Goal: Navigation & Orientation: Find specific page/section

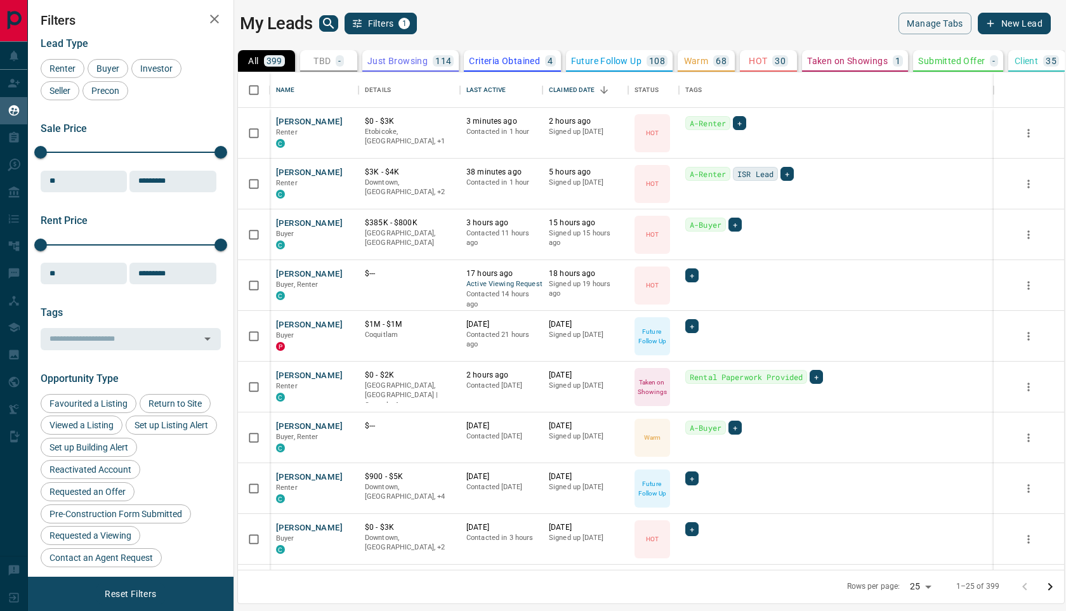
scroll to position [498, 826]
click at [320, 16] on button "search button" at bounding box center [328, 23] width 19 height 16
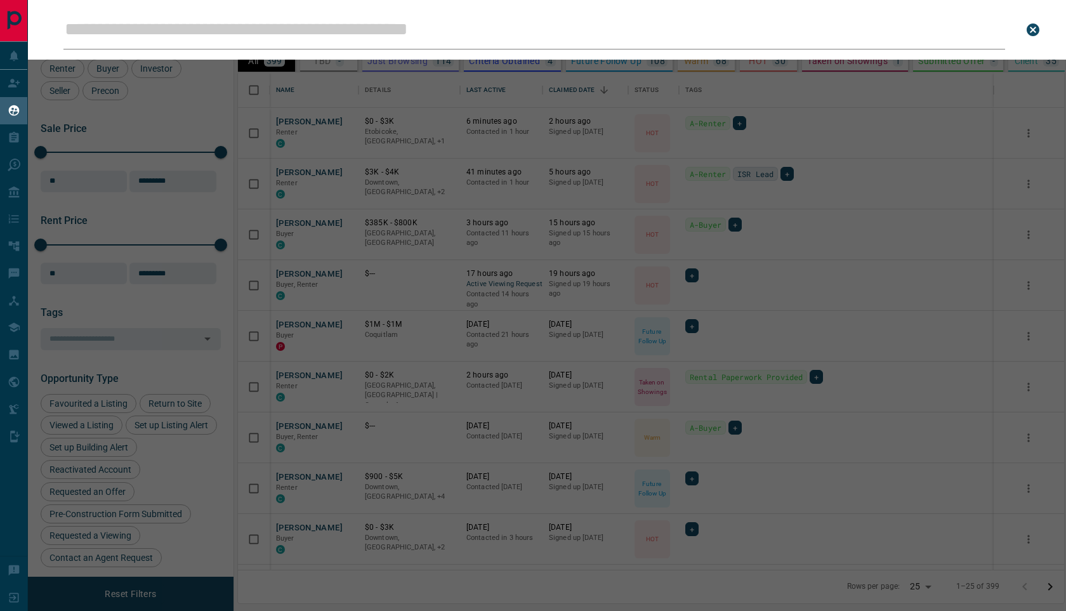
click at [322, 25] on input "Leads Search Bar" at bounding box center [534, 29] width 942 height 39
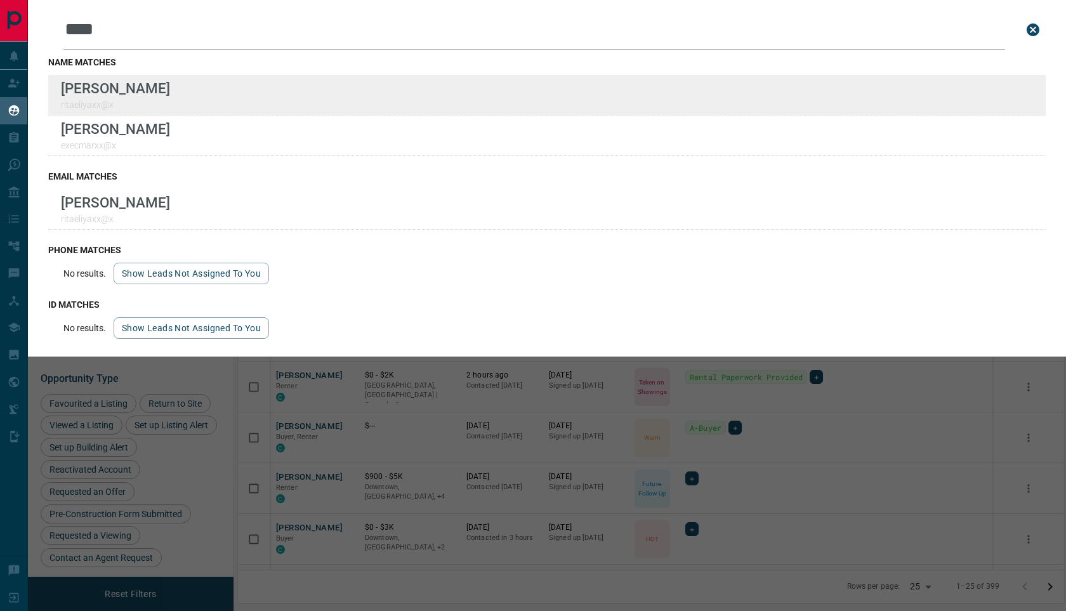
type input "****"
click at [0, 0] on div "Lead Transfers Claim Leads My Leads Tasks Opportunities Deals Campaigns Automat…" at bounding box center [533, 297] width 1066 height 595
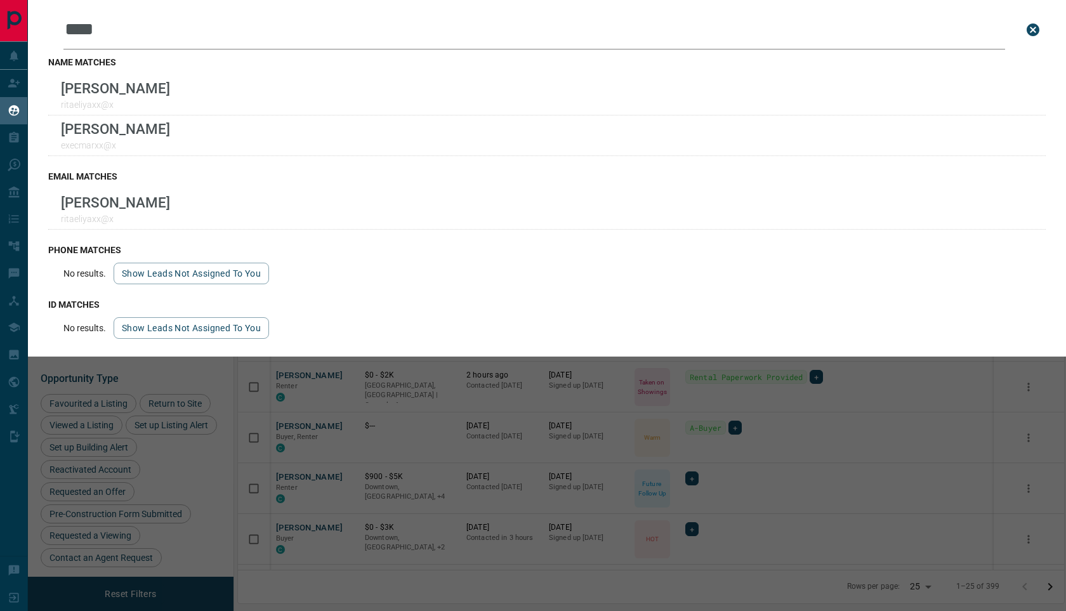
click at [1034, 32] on icon "close search bar" at bounding box center [1033, 29] width 13 height 13
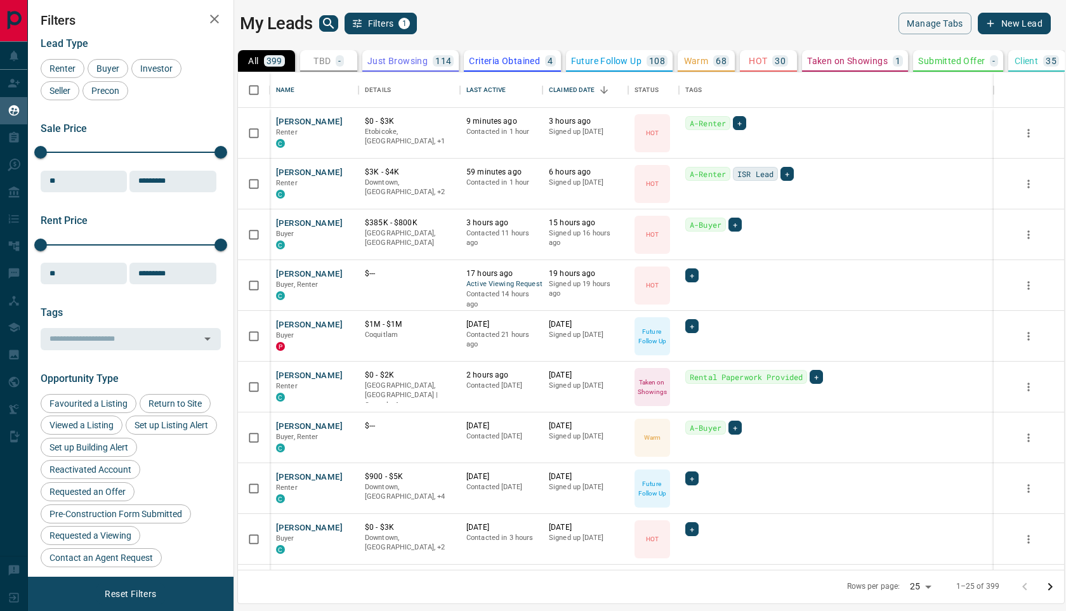
click at [758, 64] on p "HOT" at bounding box center [758, 60] width 18 height 9
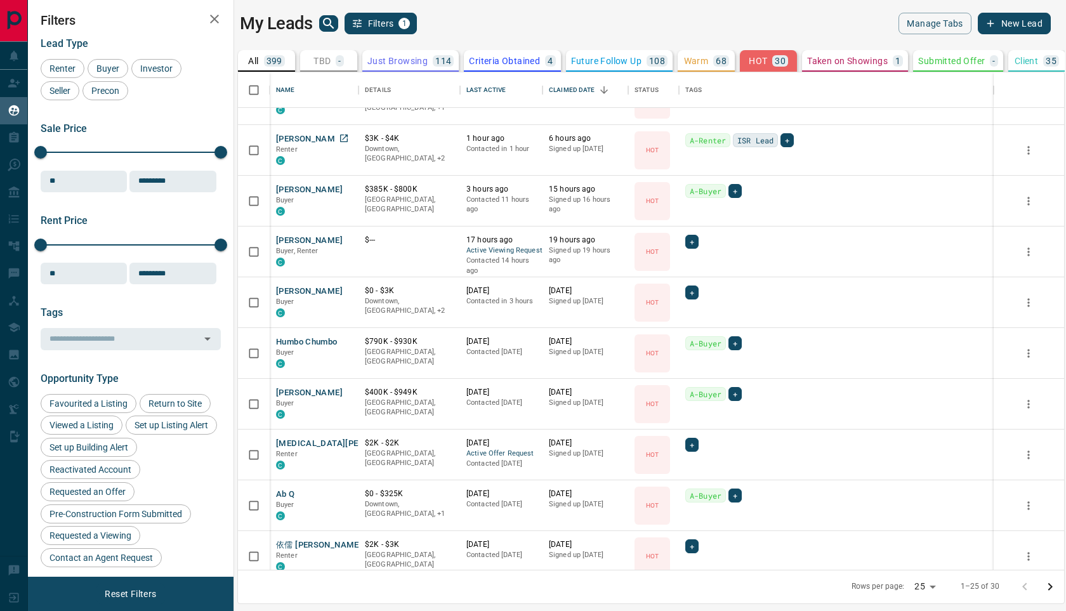
scroll to position [36, 0]
click at [305, 185] on button "[PERSON_NAME]" at bounding box center [309, 188] width 67 height 12
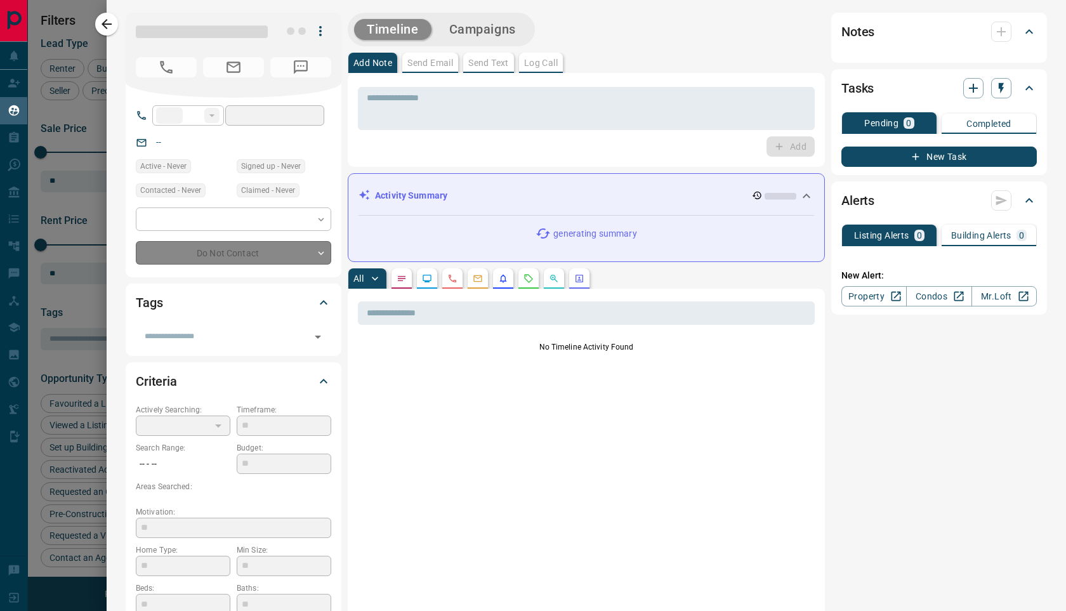
type input "**"
type input "**********"
type input "*"
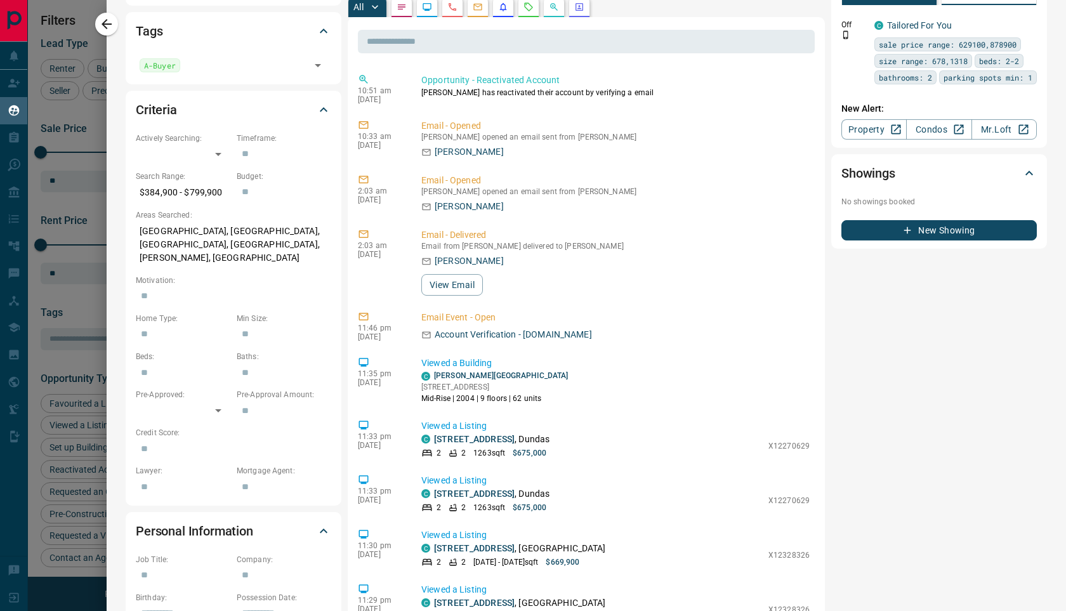
scroll to position [239, 0]
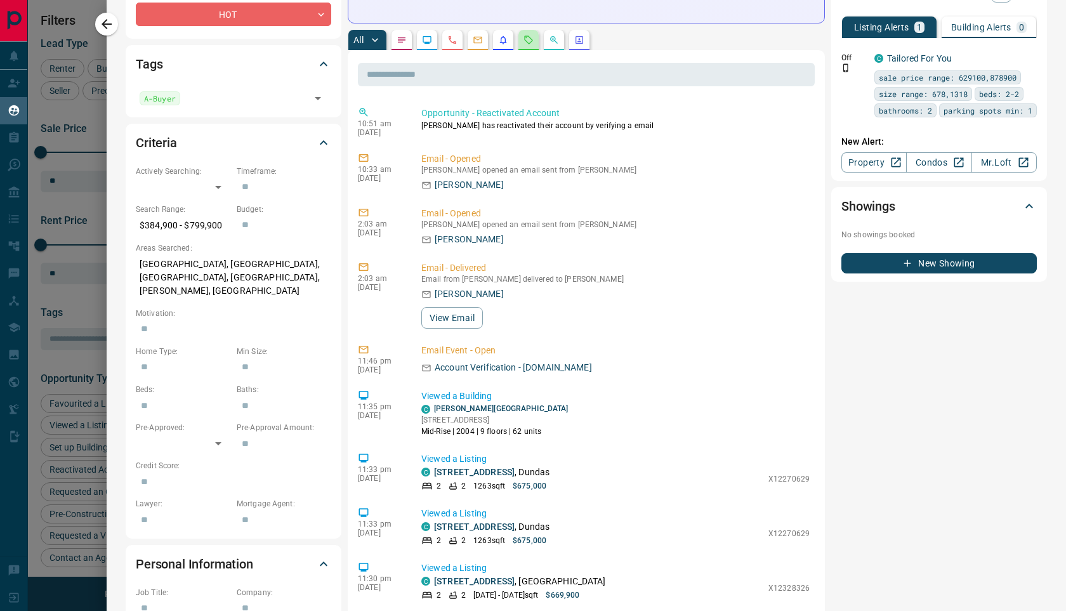
click at [534, 40] on icon "Requests" at bounding box center [529, 40] width 10 height 10
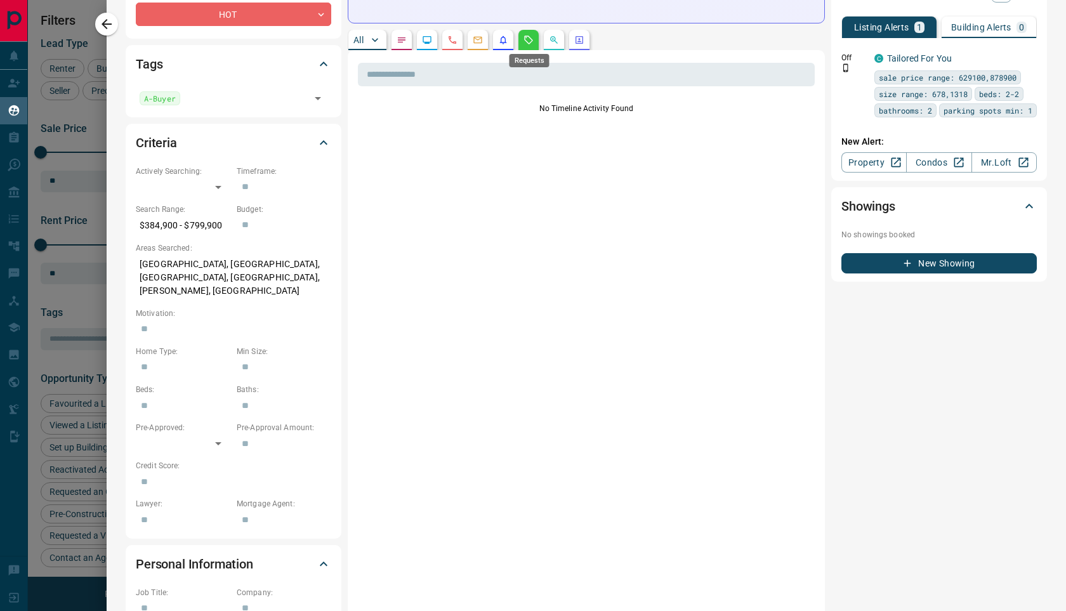
click at [503, 46] on button "button" at bounding box center [503, 40] width 20 height 20
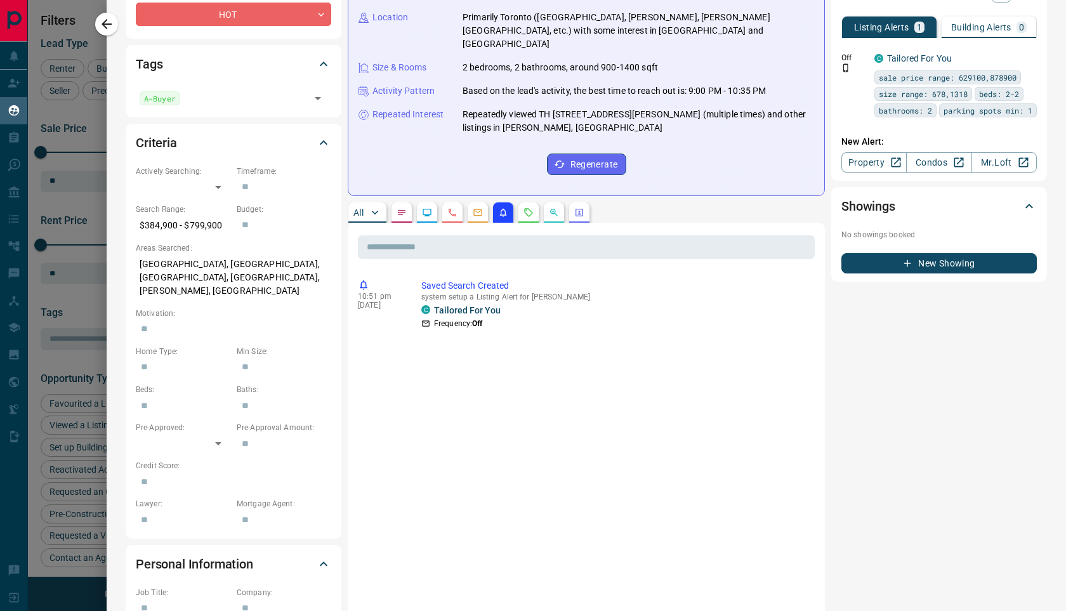
click at [480, 202] on button "button" at bounding box center [478, 212] width 20 height 20
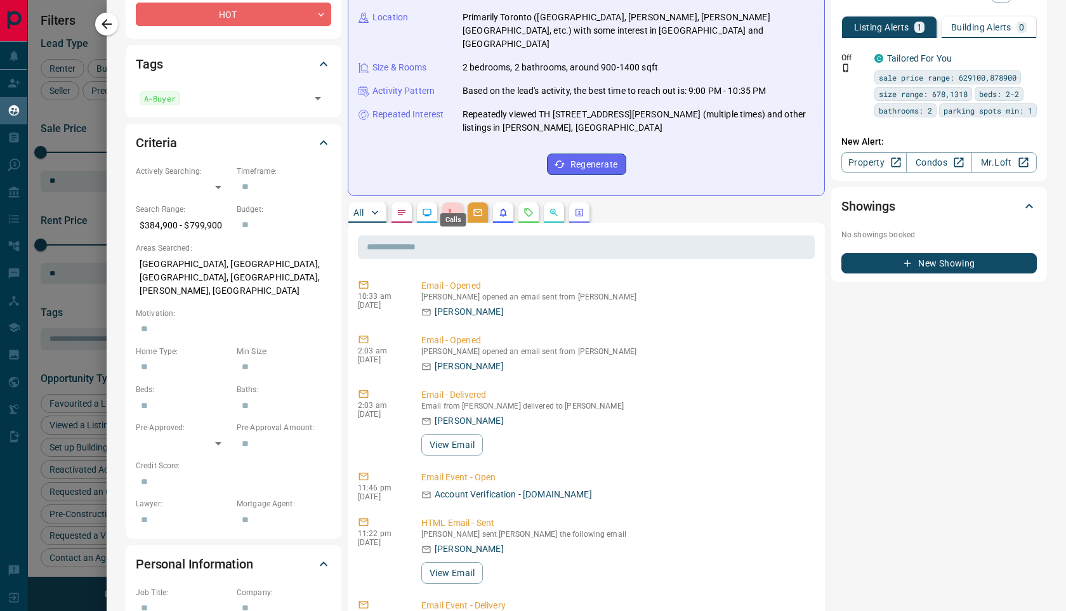
click at [456, 208] on icon "Calls" at bounding box center [452, 213] width 10 height 10
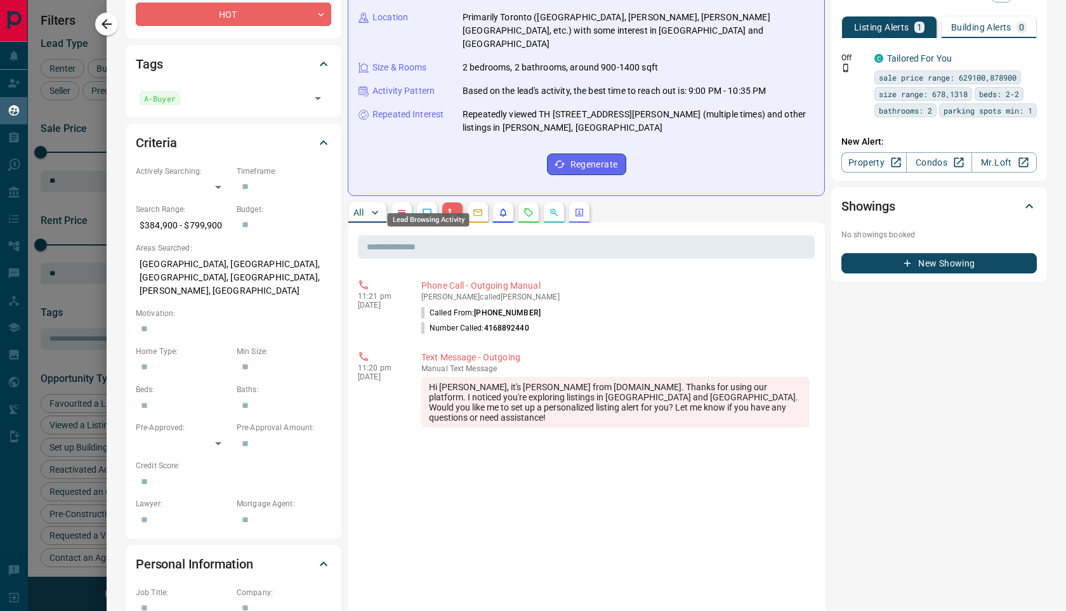
click at [426, 209] on icon "Lead Browsing Activity" at bounding box center [427, 213] width 8 height 8
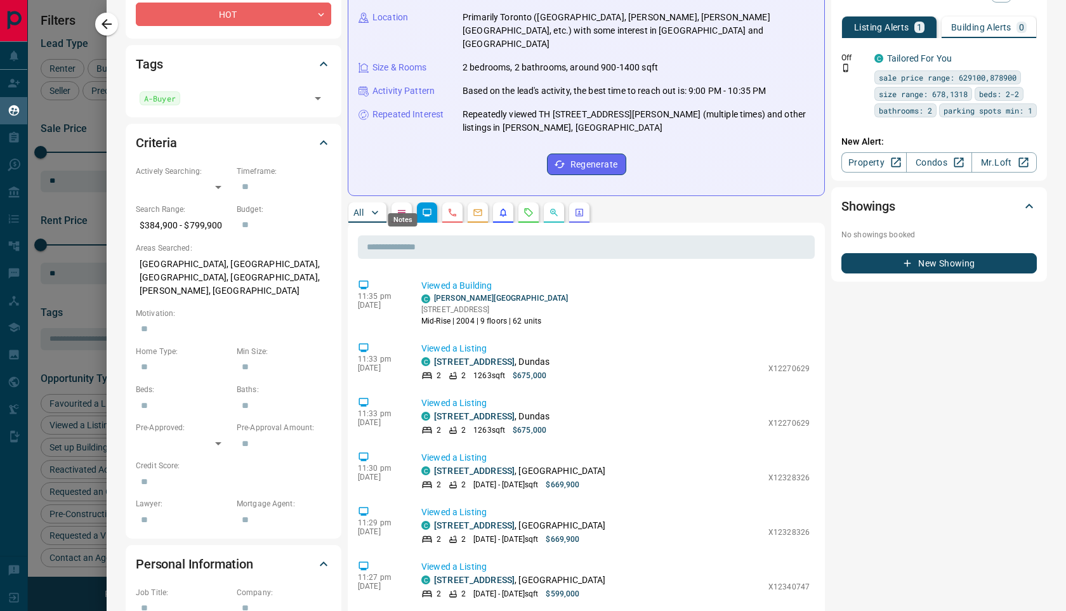
click at [400, 208] on icon "Notes" at bounding box center [402, 213] width 10 height 10
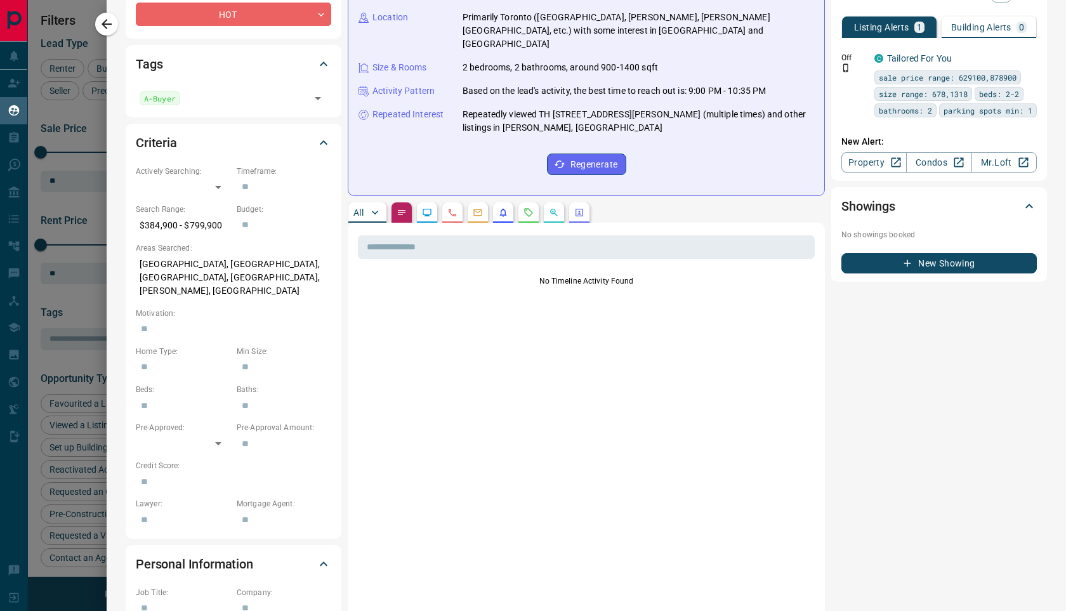
click at [433, 202] on button "button" at bounding box center [427, 212] width 20 height 20
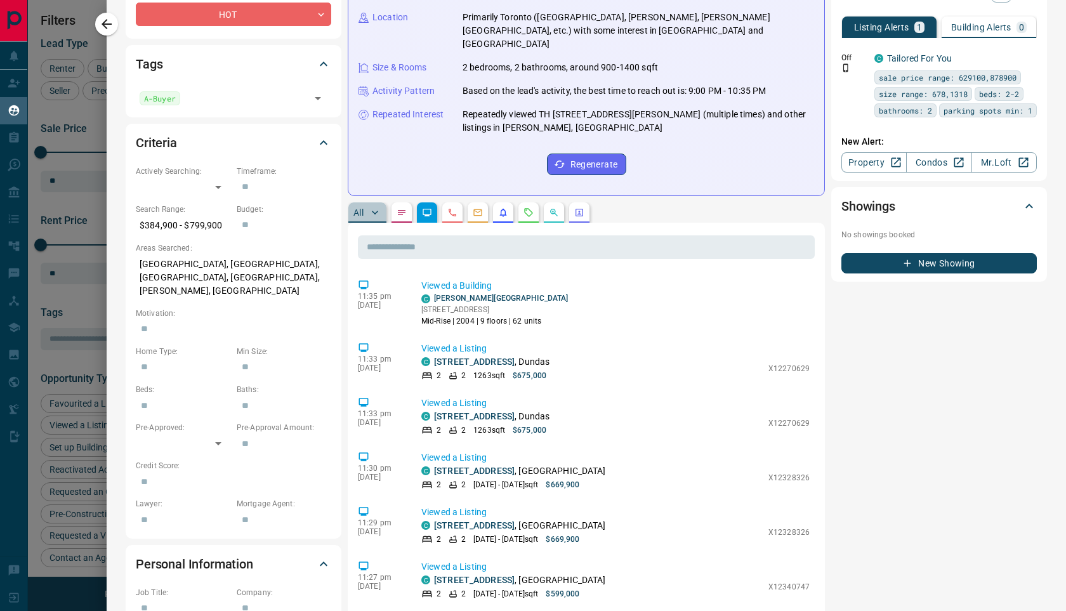
click at [382, 202] on button "All" at bounding box center [367, 212] width 38 height 20
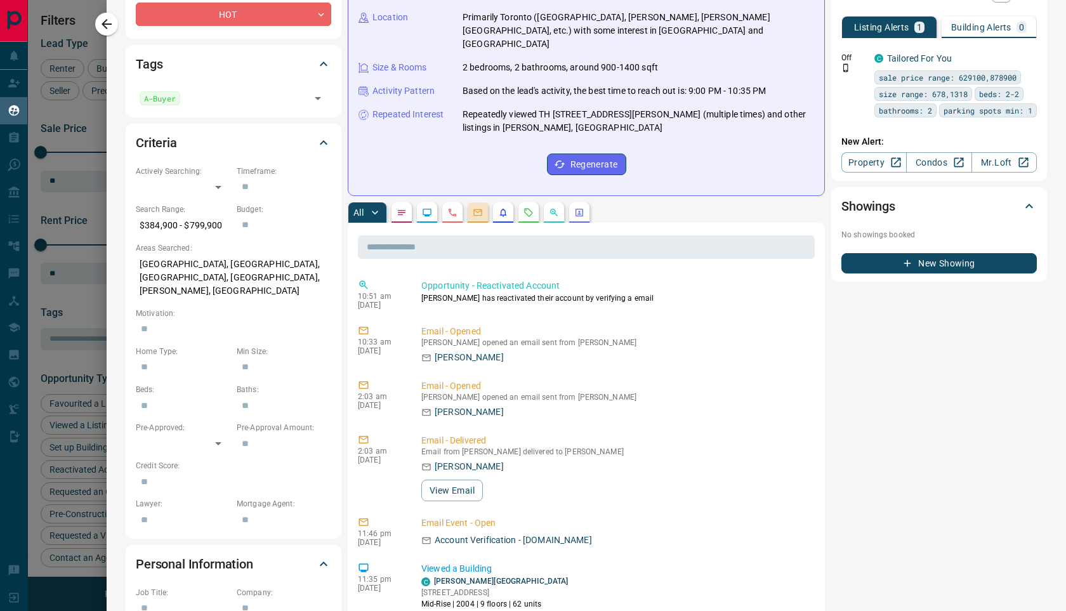
click at [480, 208] on icon "Emails" at bounding box center [478, 213] width 10 height 10
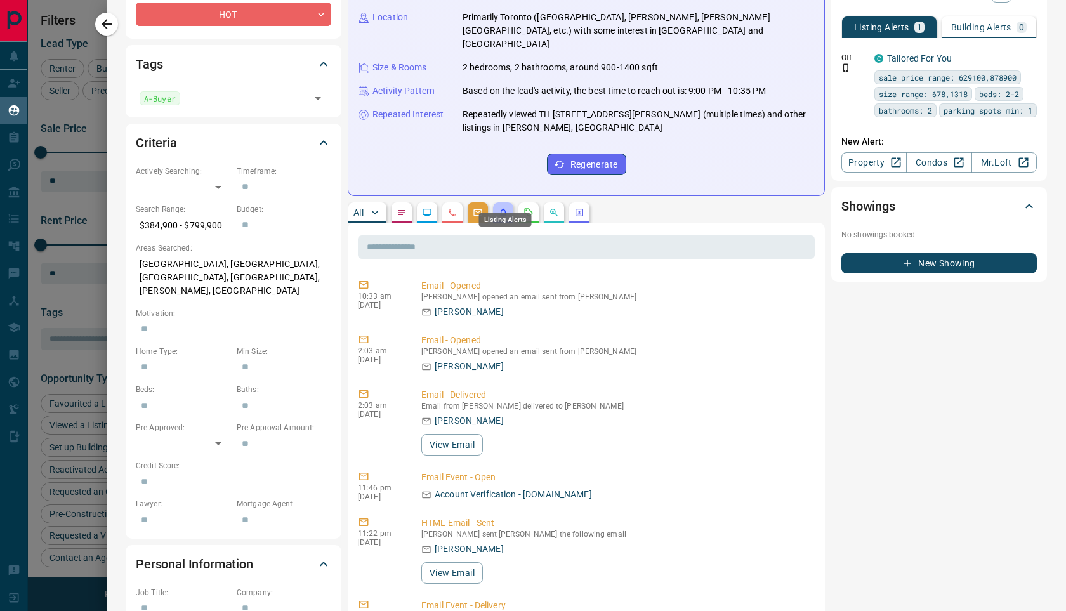
click at [498, 208] on icon "Listing Alerts" at bounding box center [503, 213] width 10 height 10
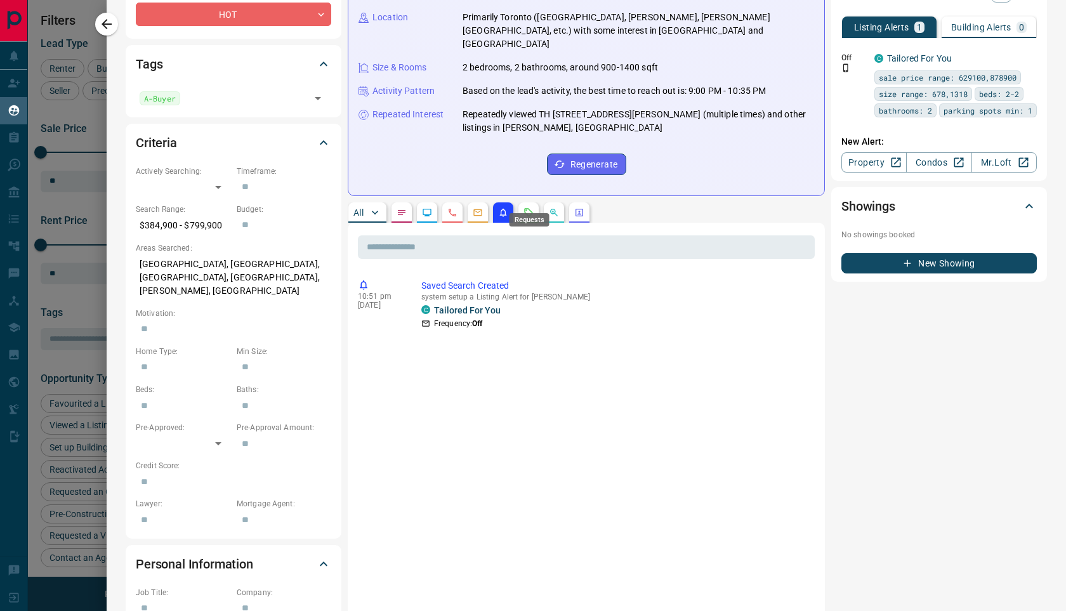
click at [525, 208] on icon "Requests" at bounding box center [529, 213] width 10 height 10
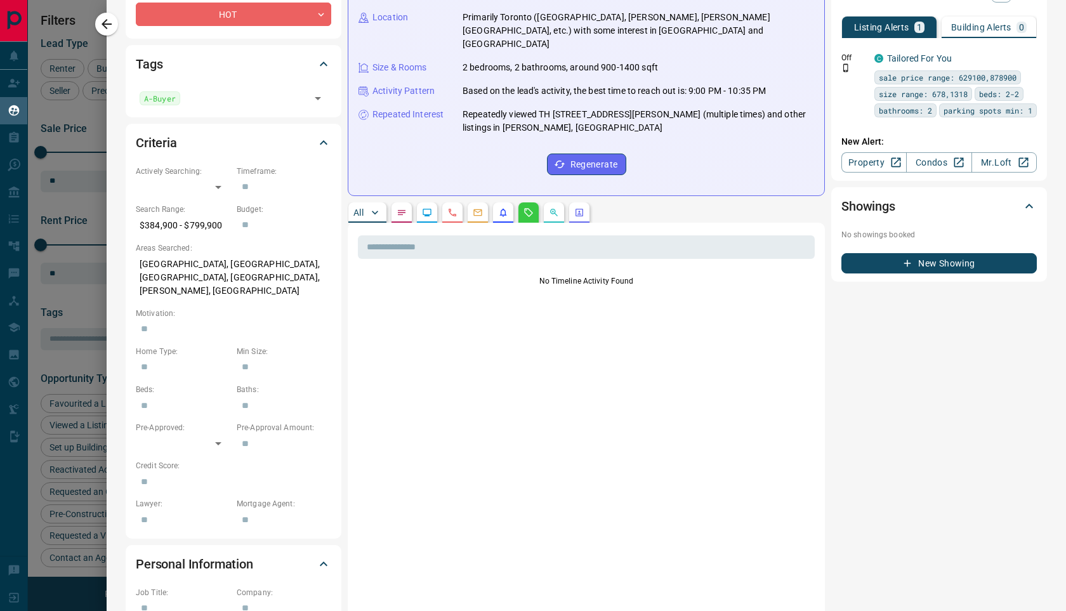
click at [544, 202] on button "button" at bounding box center [554, 212] width 20 height 20
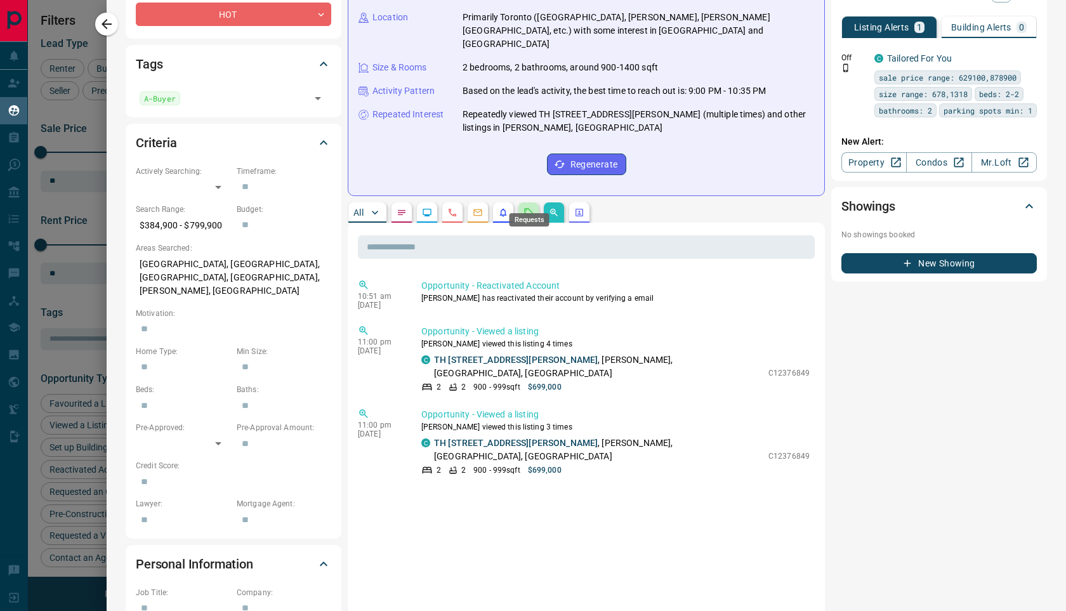
click at [526, 208] on icon "Requests" at bounding box center [529, 213] width 10 height 10
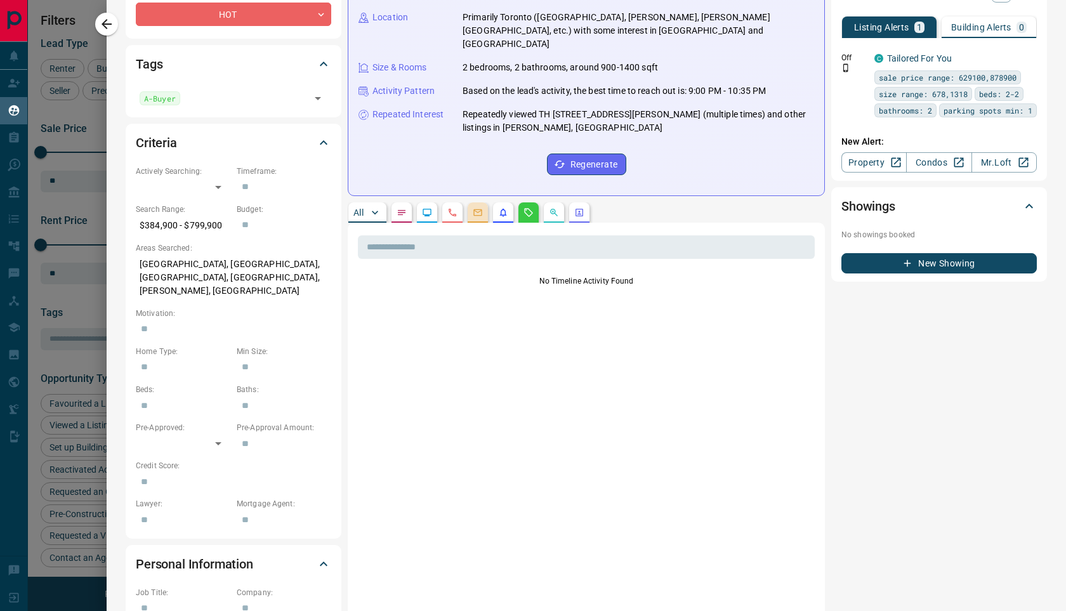
click at [484, 202] on button "button" at bounding box center [478, 212] width 20 height 20
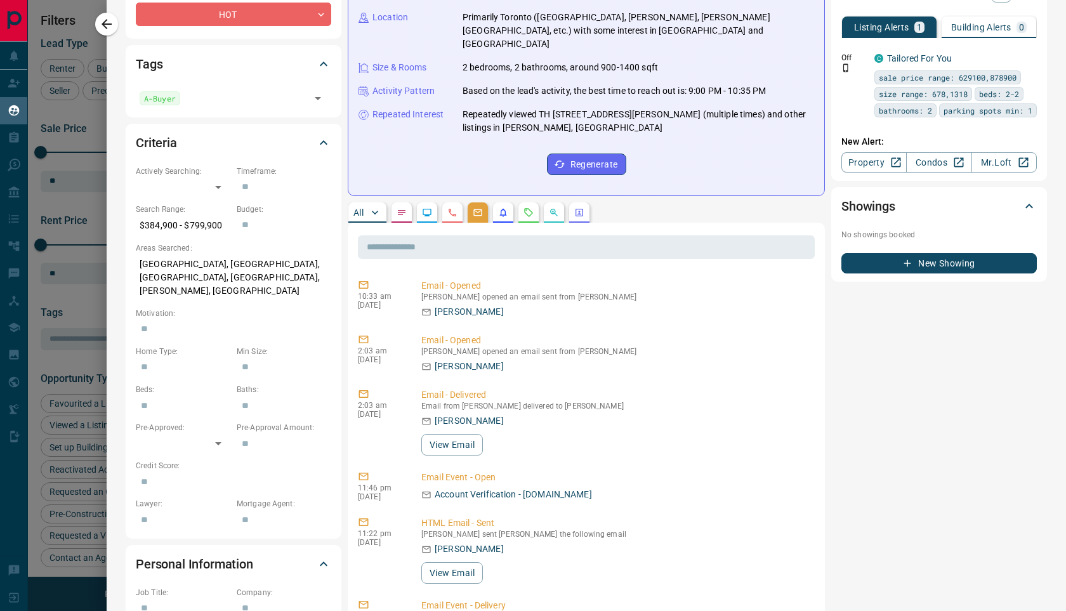
click at [514, 202] on div "All" at bounding box center [586, 212] width 477 height 20
click at [507, 208] on icon "Listing Alerts" at bounding box center [503, 213] width 10 height 10
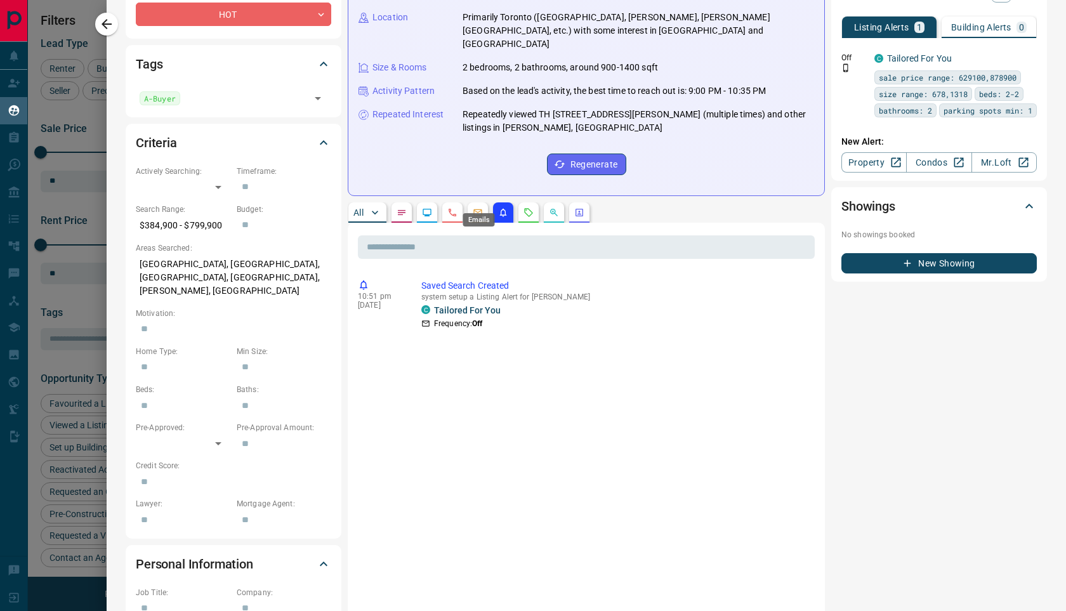
click at [479, 209] on icon "Emails" at bounding box center [478, 212] width 8 height 7
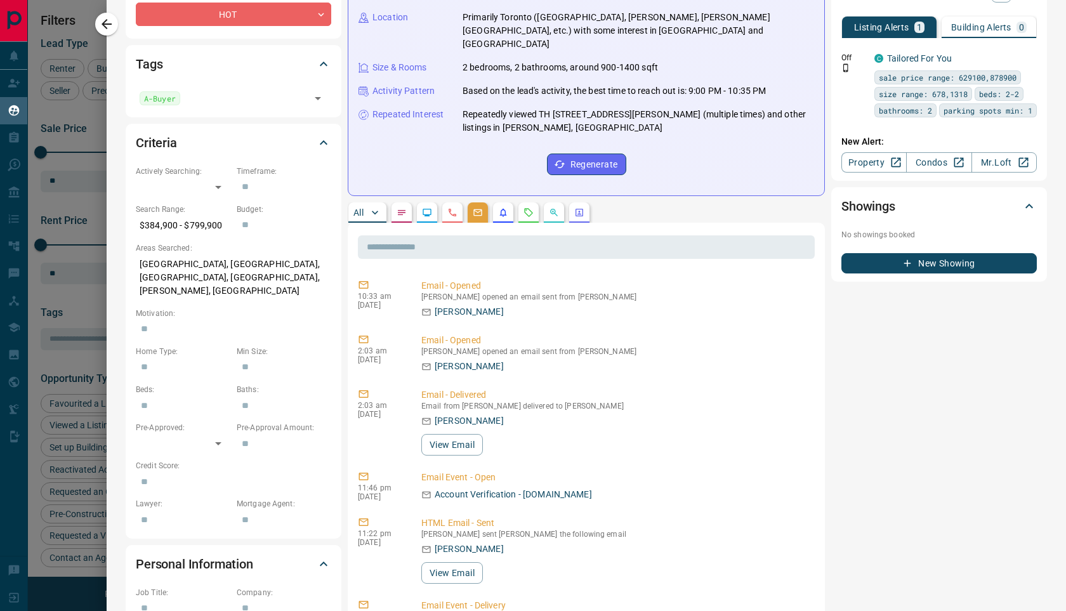
click at [462, 202] on button "button" at bounding box center [452, 212] width 20 height 20
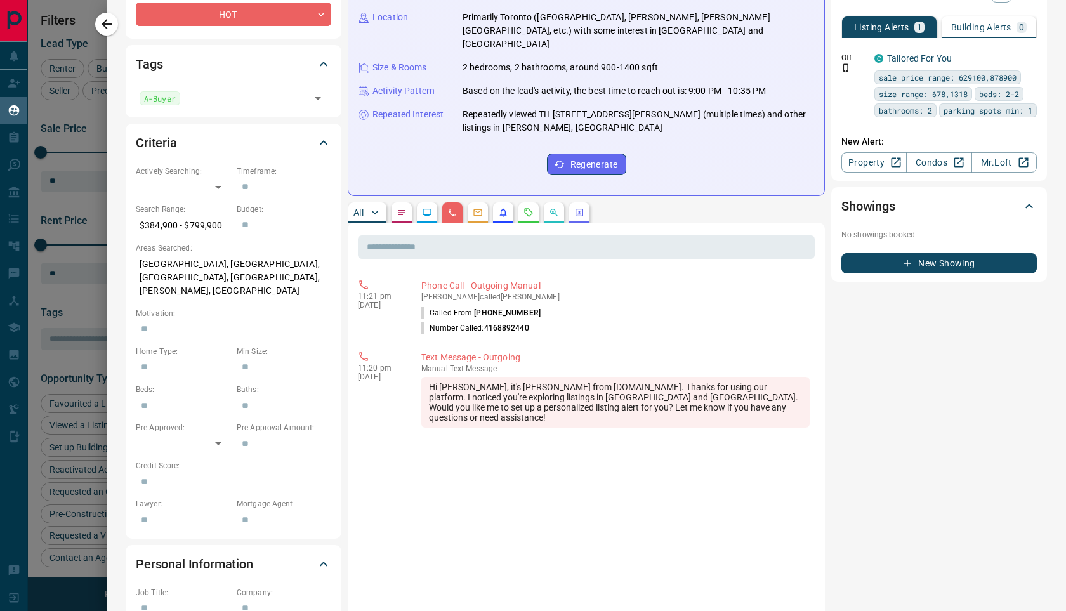
scroll to position [0, 0]
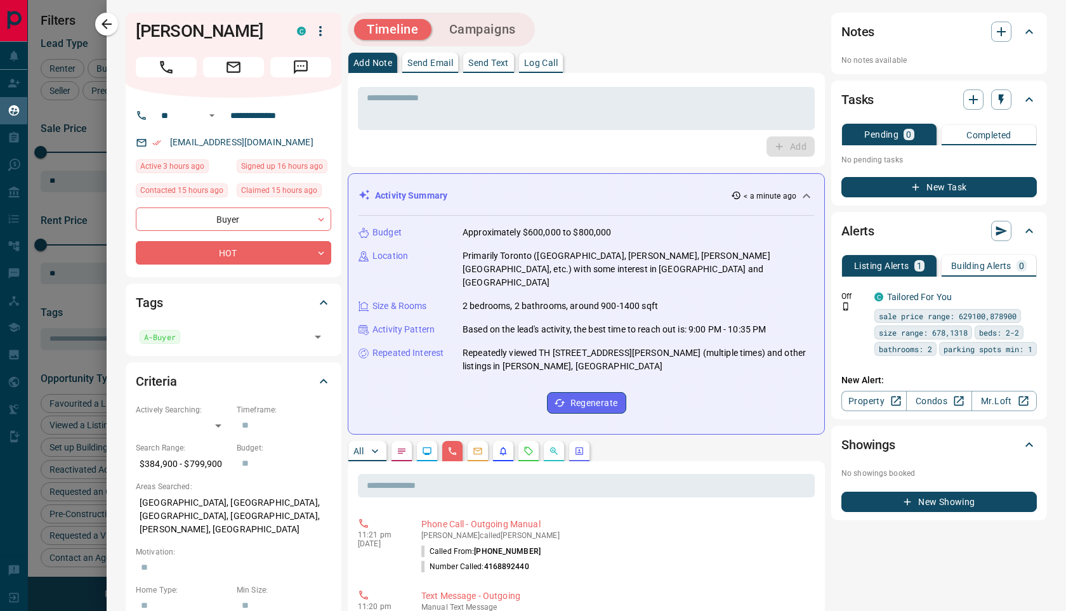
click at [432, 59] on p "Send Email" at bounding box center [430, 62] width 46 height 9
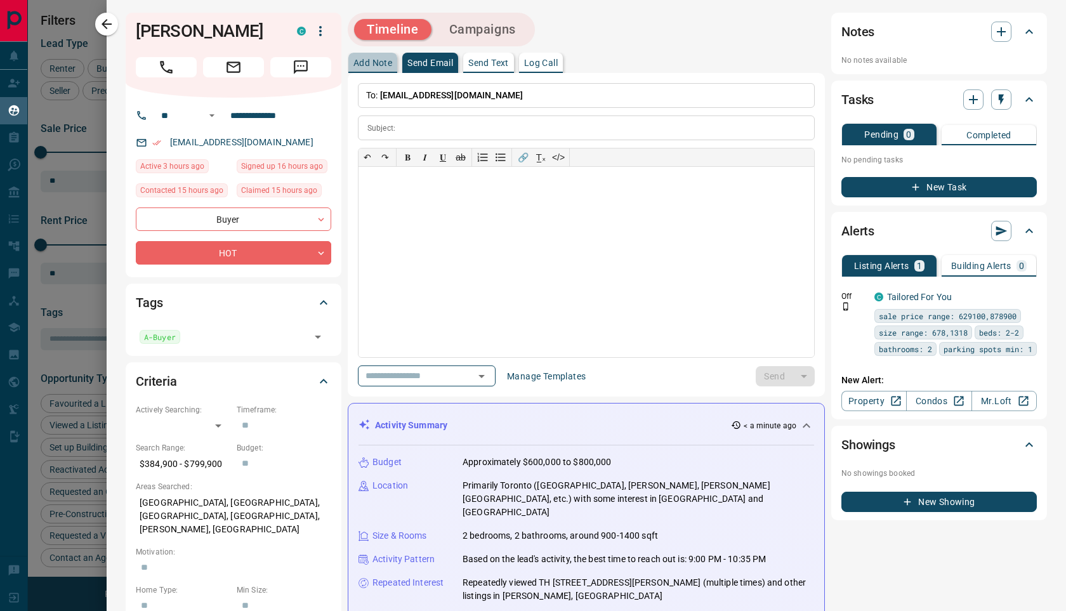
click at [381, 55] on button "Add Note" at bounding box center [372, 63] width 49 height 20
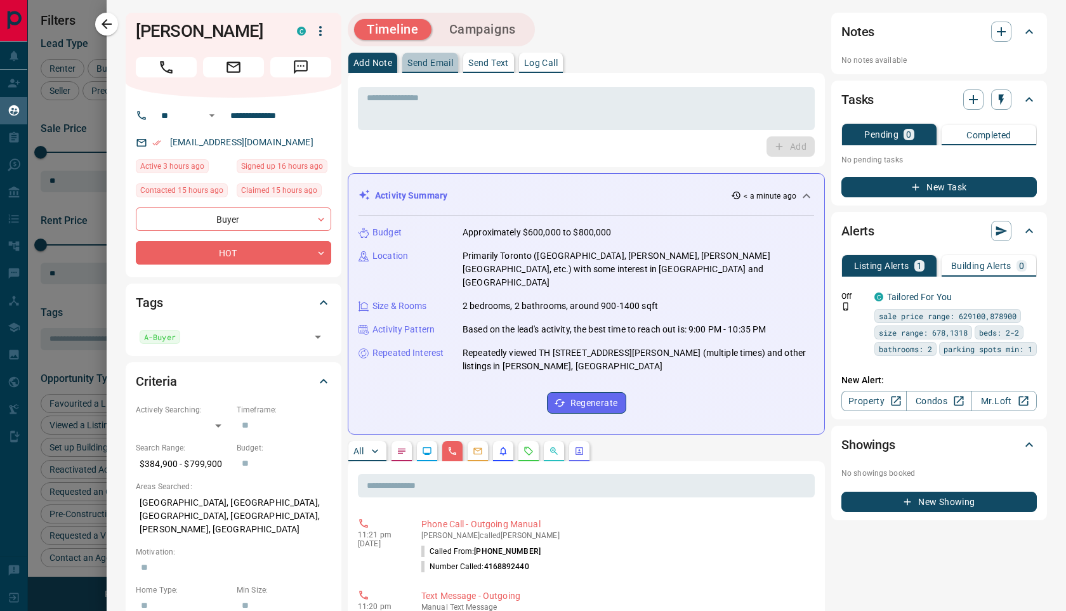
click at [435, 55] on button "Send Email" at bounding box center [430, 63] width 56 height 20
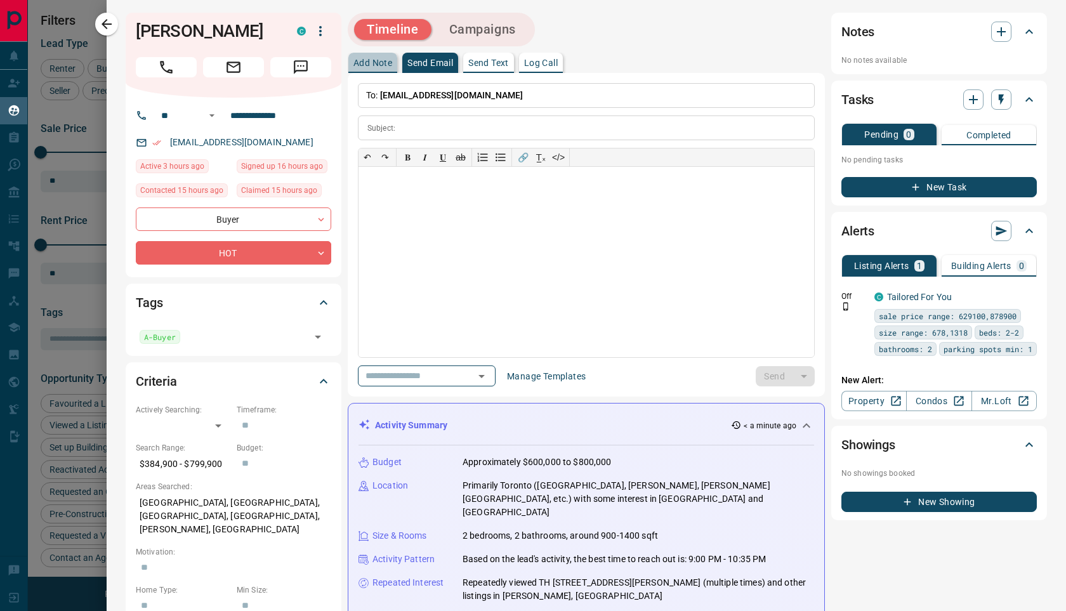
click at [385, 70] on button "Add Note" at bounding box center [372, 63] width 49 height 20
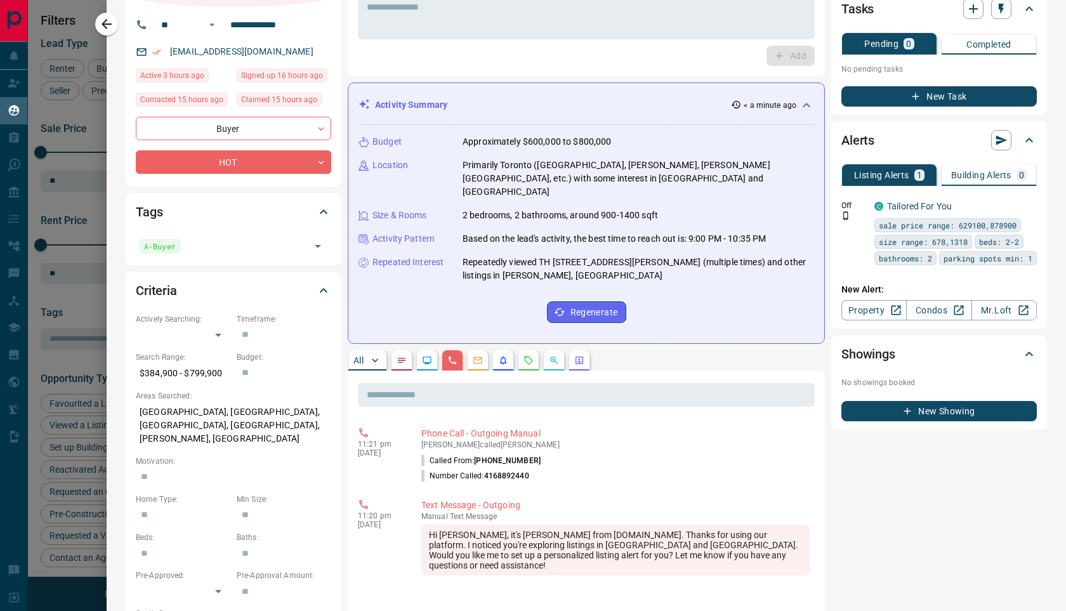
scroll to position [314, 0]
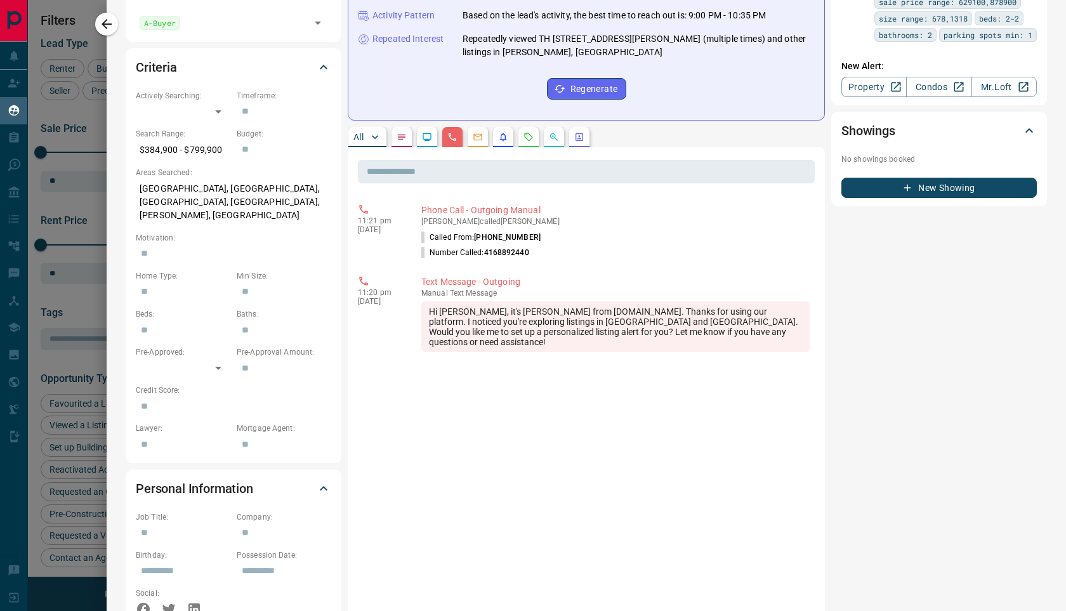
click at [428, 127] on button "button" at bounding box center [427, 137] width 20 height 20
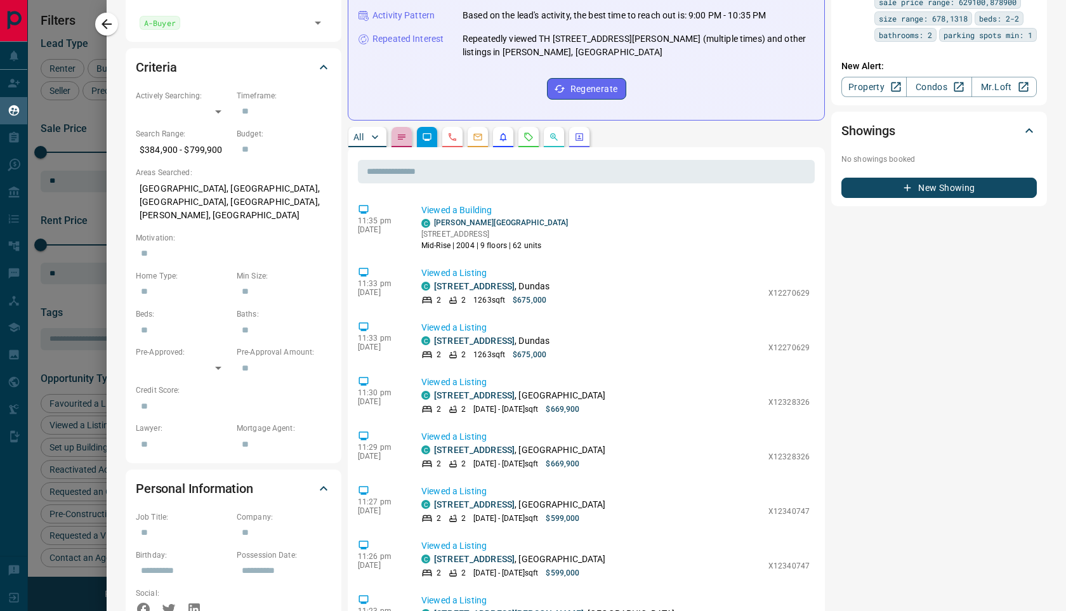
click at [392, 128] on button "button" at bounding box center [402, 137] width 20 height 20
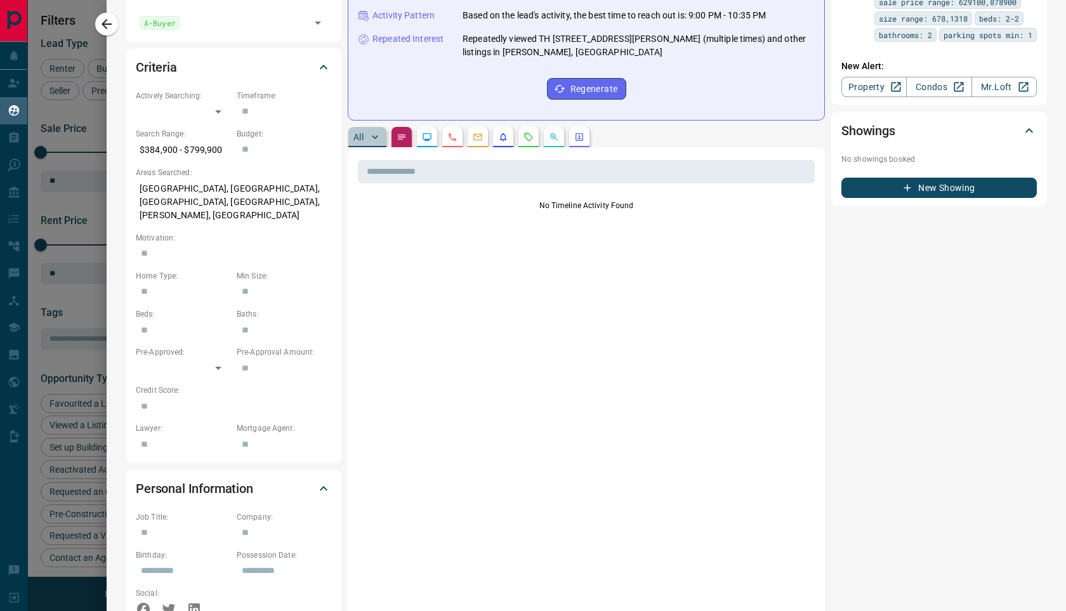
click at [361, 133] on p "All" at bounding box center [358, 137] width 10 height 9
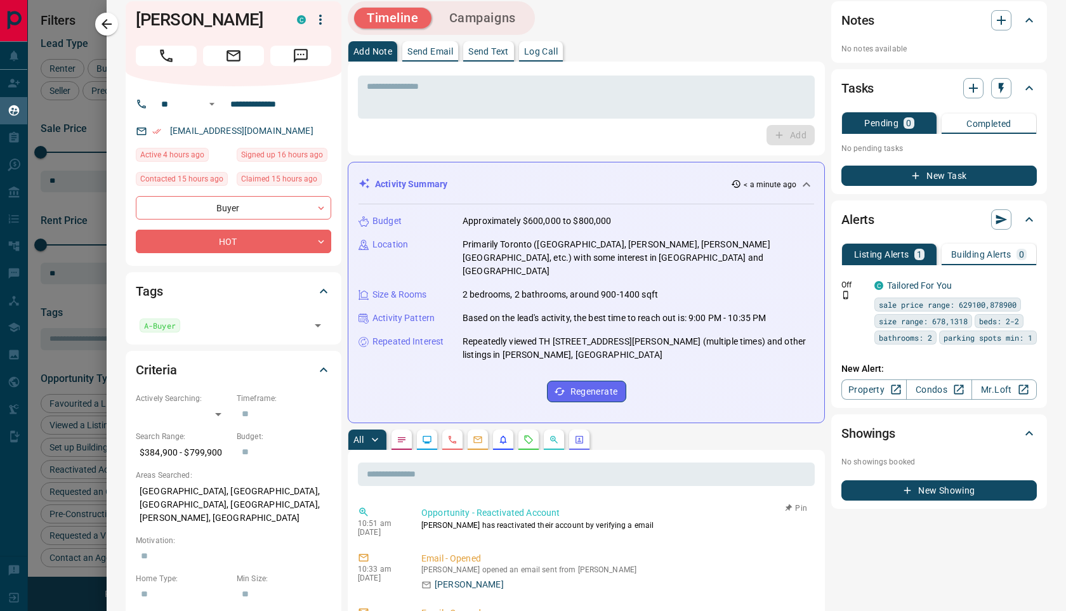
scroll to position [0, 0]
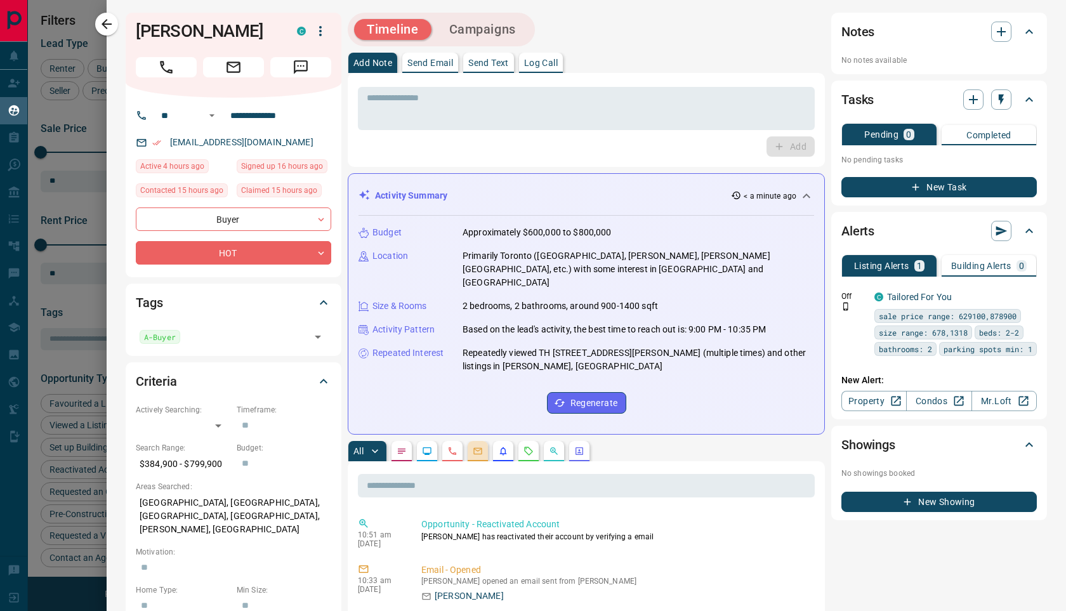
click at [477, 446] on icon "Emails" at bounding box center [478, 451] width 10 height 10
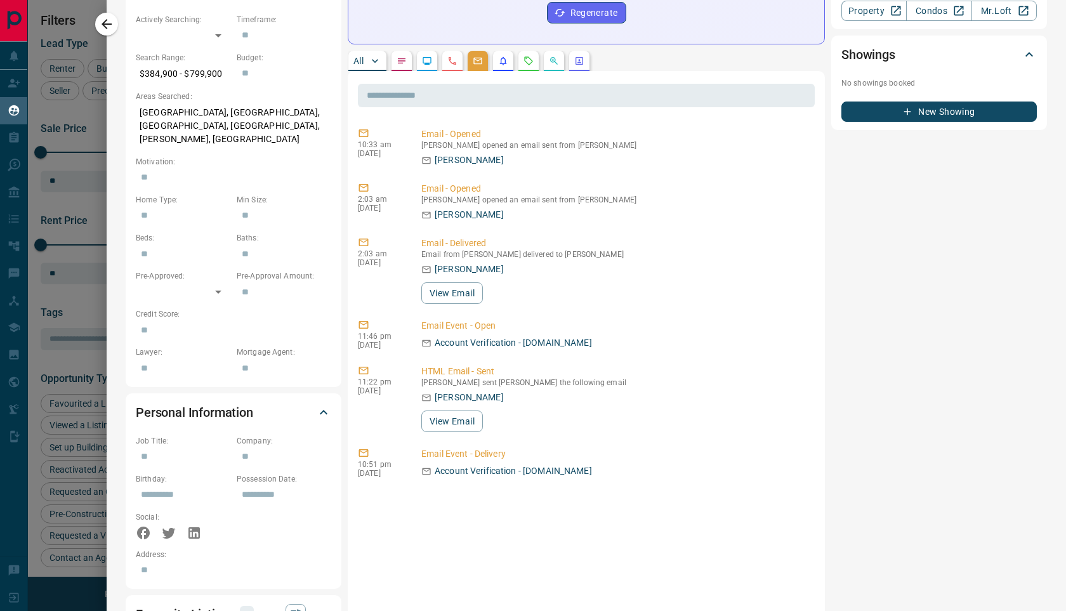
scroll to position [491, 0]
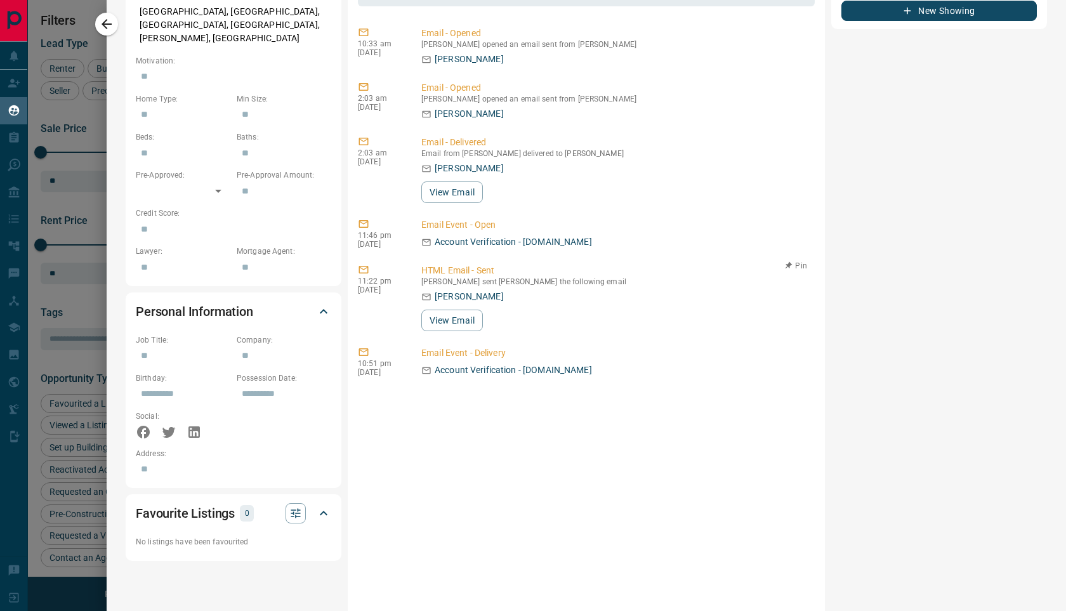
click at [458, 292] on div "[PERSON_NAME] View Email" at bounding box center [615, 310] width 388 height 41
click at [459, 310] on button "View Email" at bounding box center [452, 321] width 62 height 22
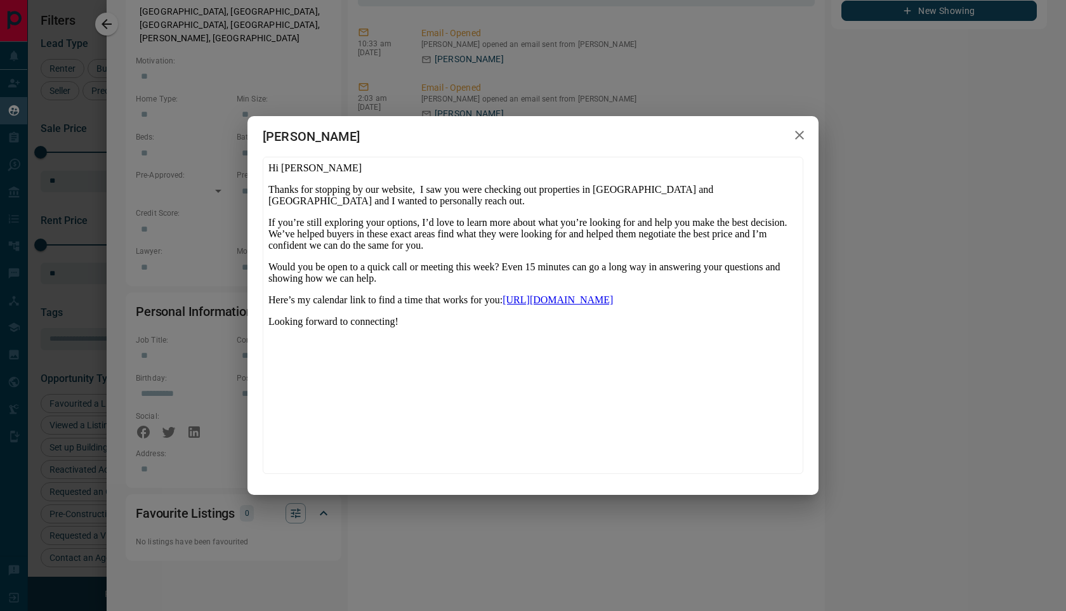
scroll to position [0, 0]
click at [788, 129] on button "button" at bounding box center [799, 135] width 25 height 26
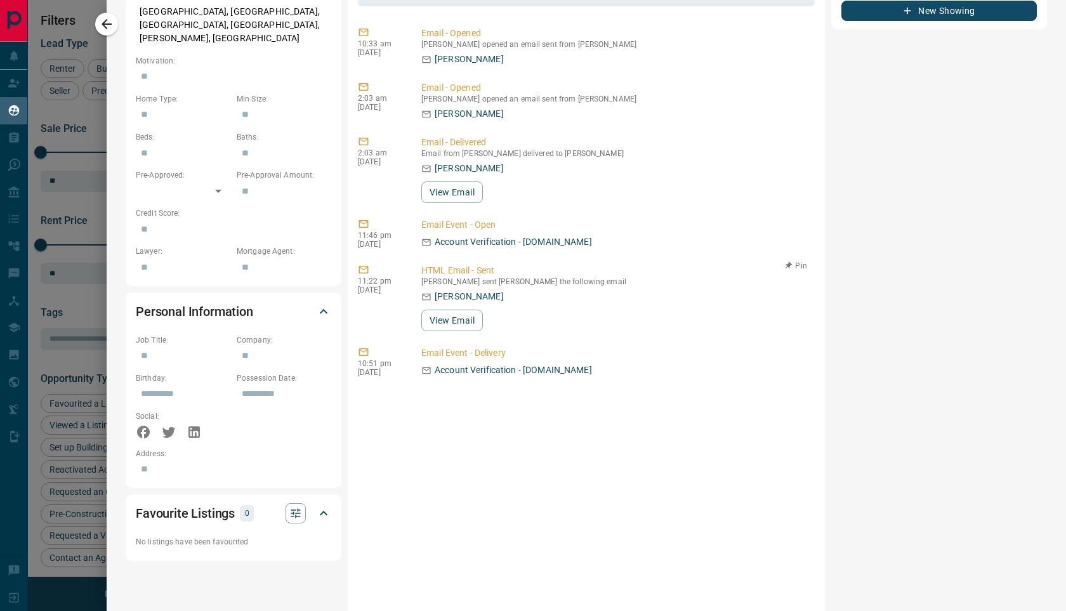
click at [461, 196] on div "10:33 am [DATE] Email - Opened [PERSON_NAME] opened an email sent from [PERSON_…" at bounding box center [586, 404] width 457 height 762
click at [457, 187] on button "View Email" at bounding box center [452, 192] width 62 height 22
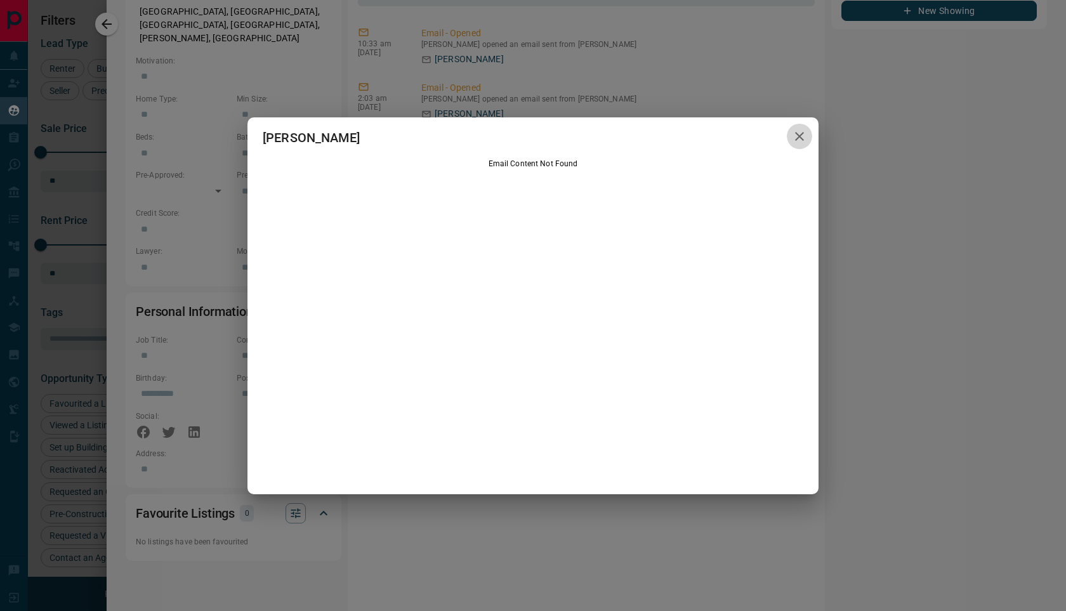
click at [791, 126] on button "button" at bounding box center [799, 137] width 25 height 26
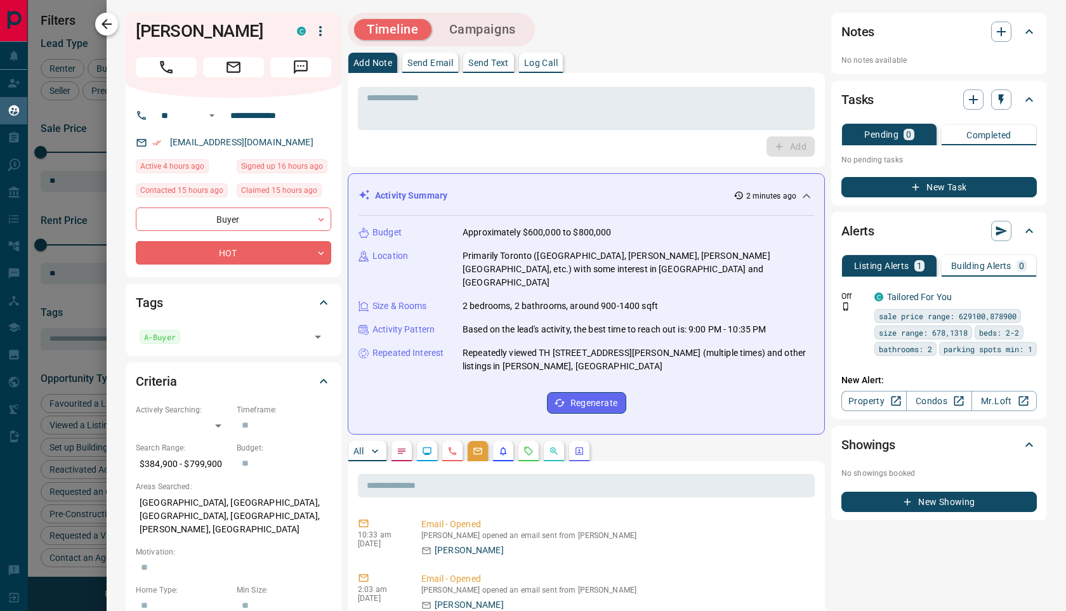
click at [105, 25] on icon "button" at bounding box center [106, 23] width 15 height 15
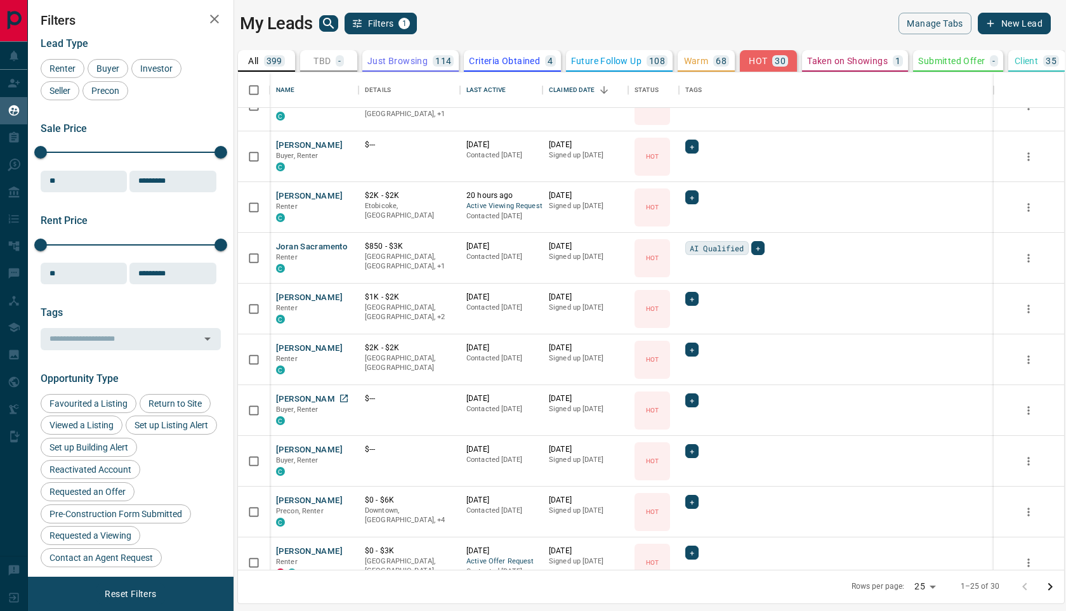
scroll to position [807, 0]
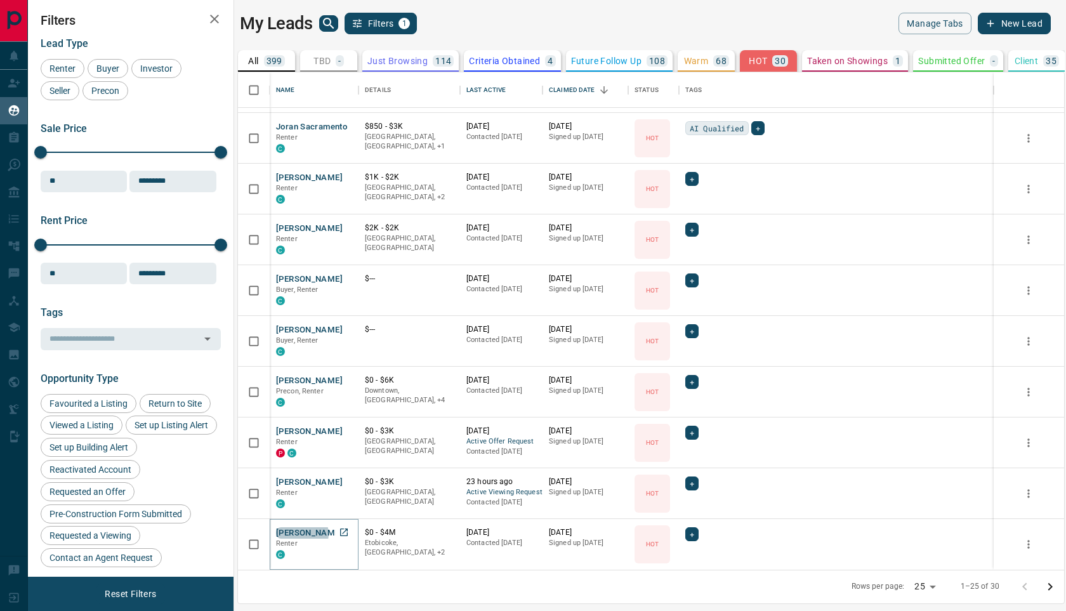
click at [301, 534] on button "[PERSON_NAME]" at bounding box center [309, 533] width 67 height 12
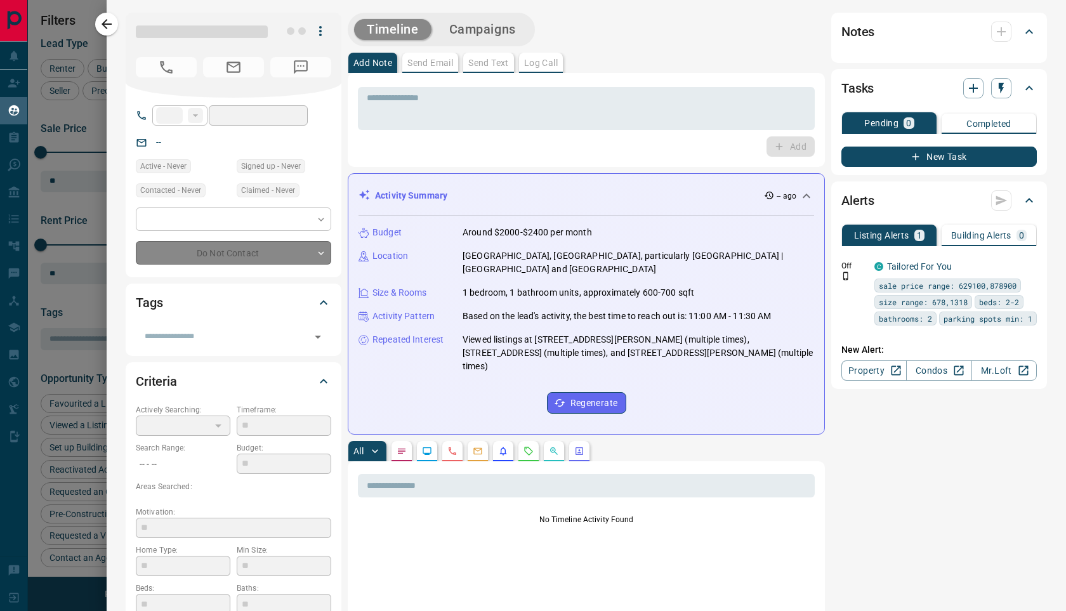
type input "**"
type input "**********"
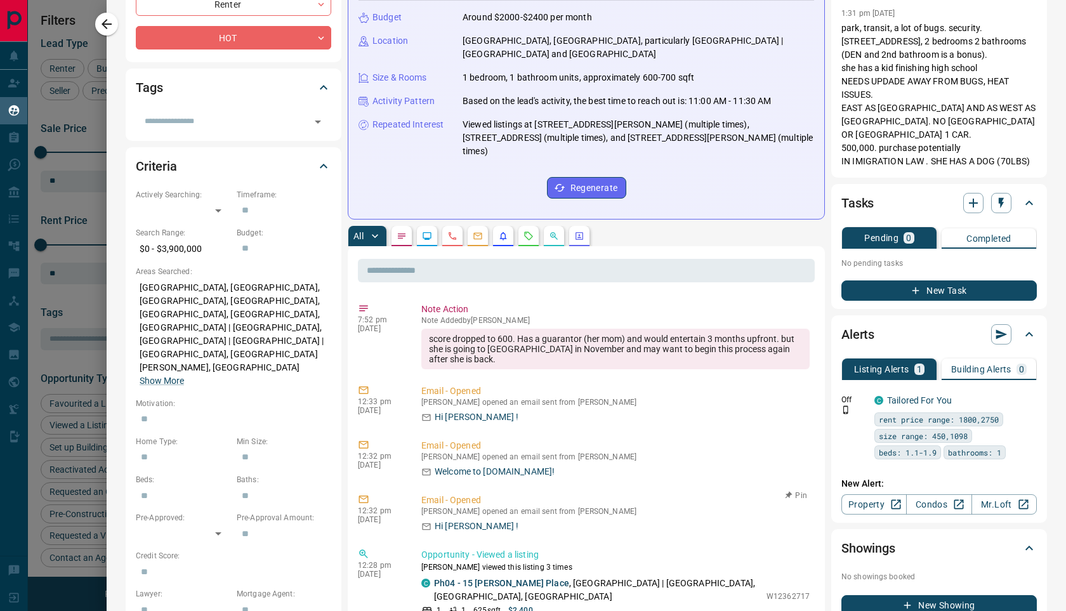
scroll to position [0, 0]
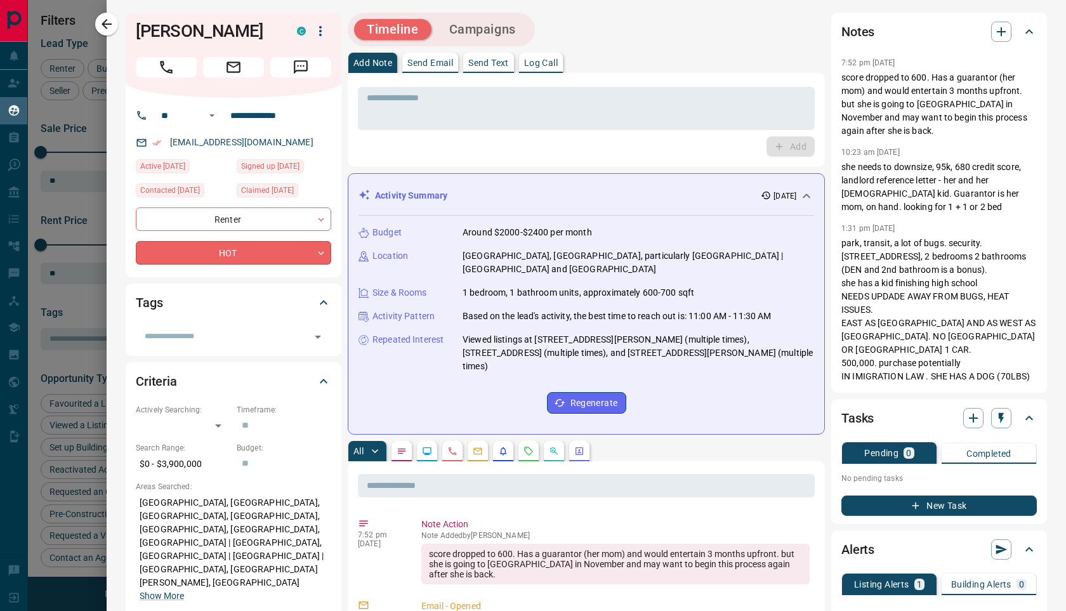
click at [279, 248] on body "Lead Transfers Claim Leads My Leads Tasks Opportunities Deals Campaigns Automat…" at bounding box center [533, 297] width 1066 height 595
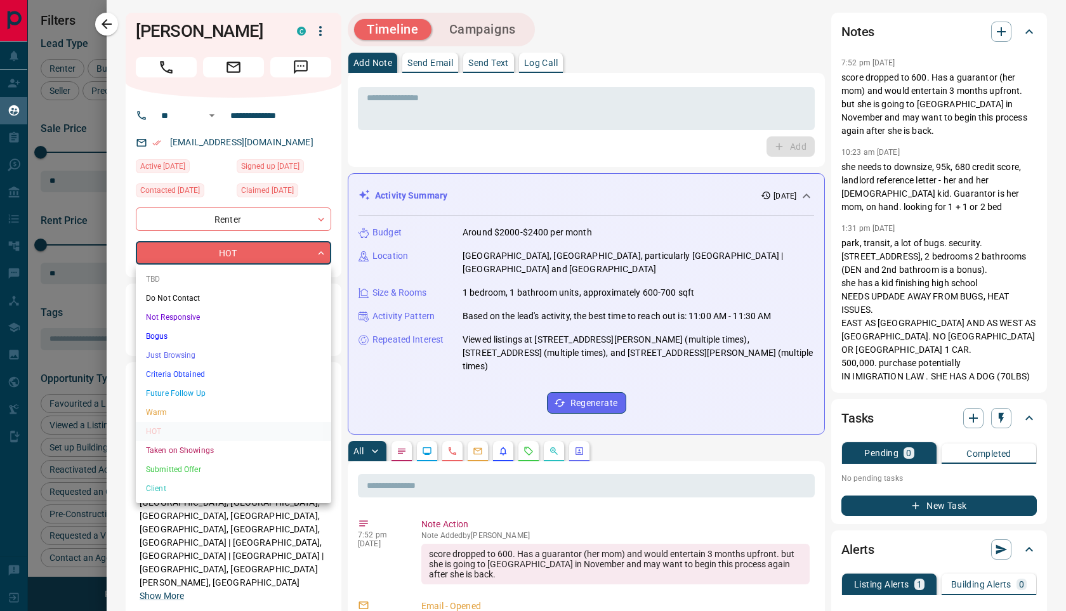
click at [194, 391] on li "Future Follow Up" at bounding box center [233, 393] width 195 height 19
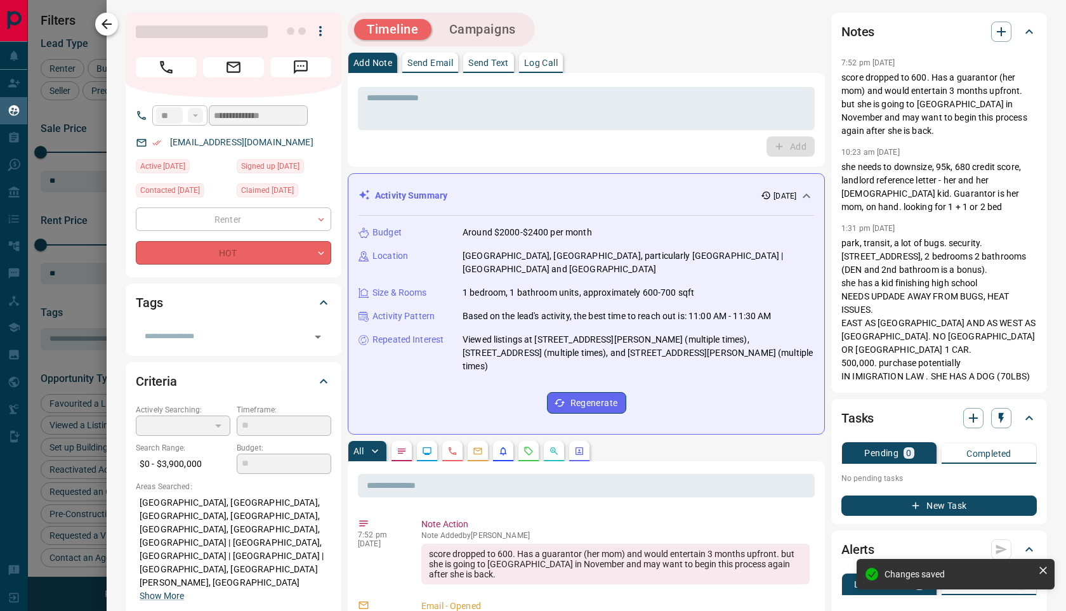
type input "*"
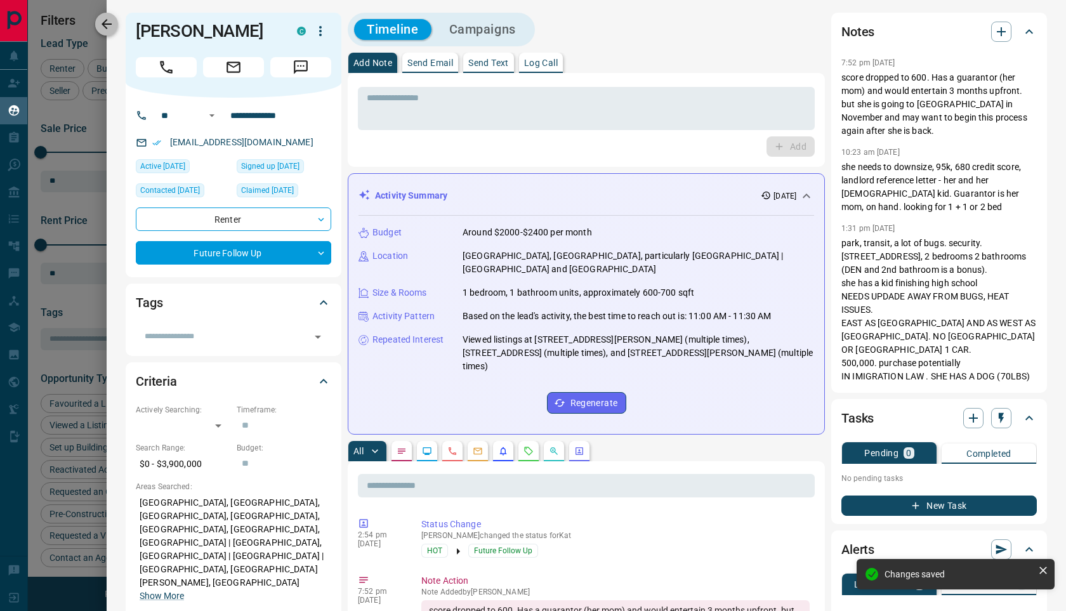
click at [110, 25] on icon "button" at bounding box center [106, 23] width 15 height 15
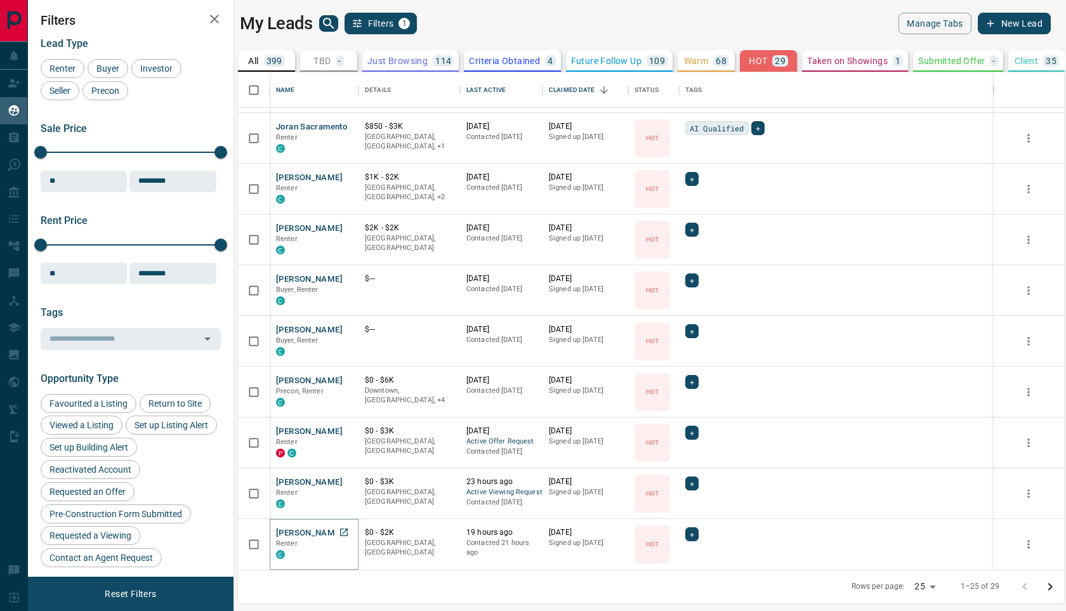
click at [297, 534] on button "[PERSON_NAME]" at bounding box center [309, 533] width 67 height 12
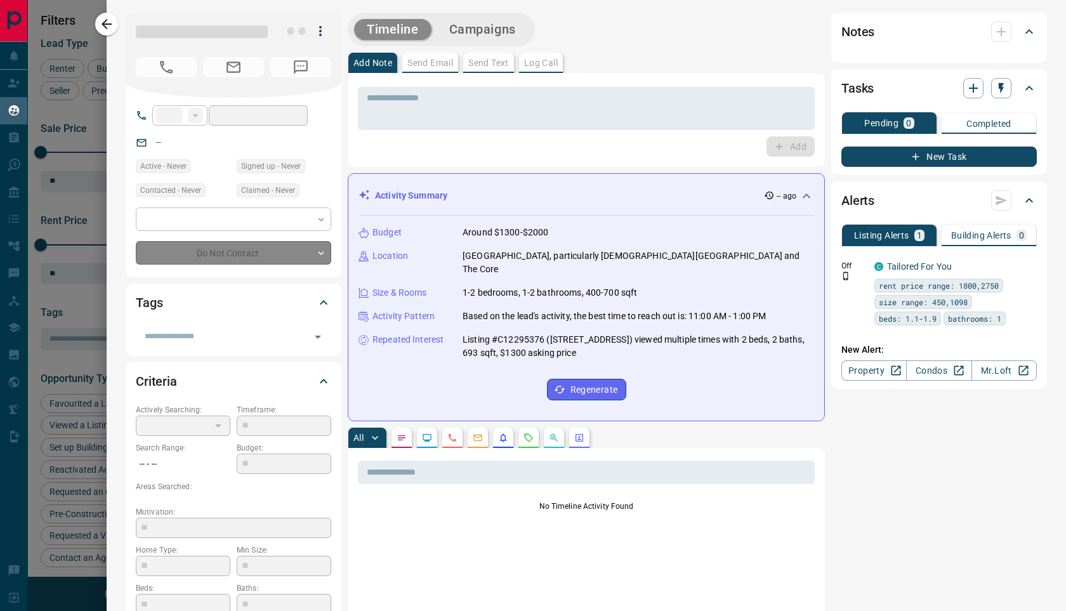
type input "***"
type input "**********"
type input "*"
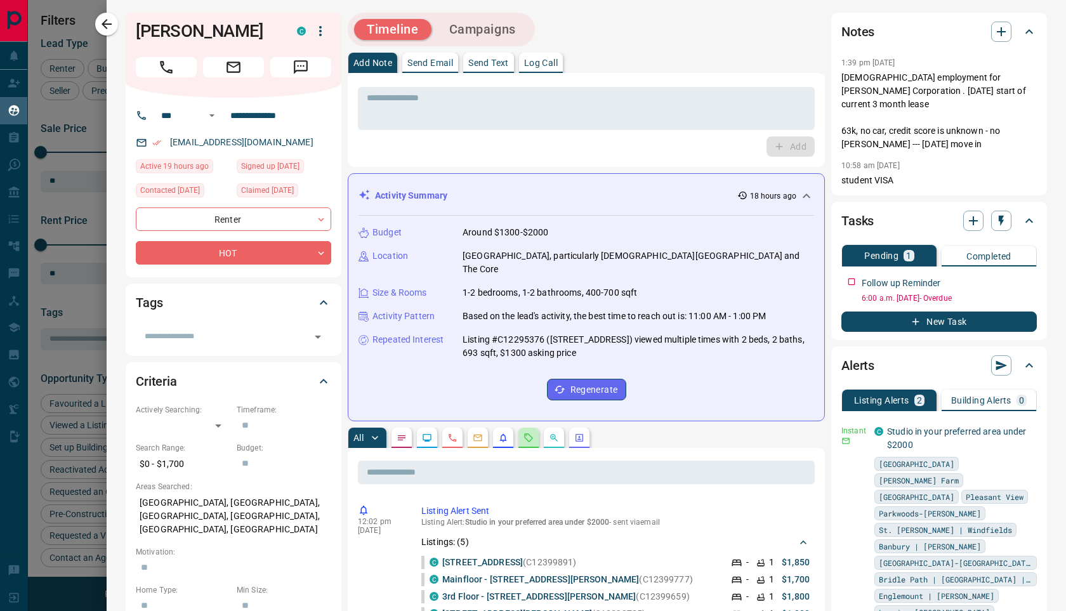
click at [534, 430] on button "button" at bounding box center [528, 438] width 20 height 20
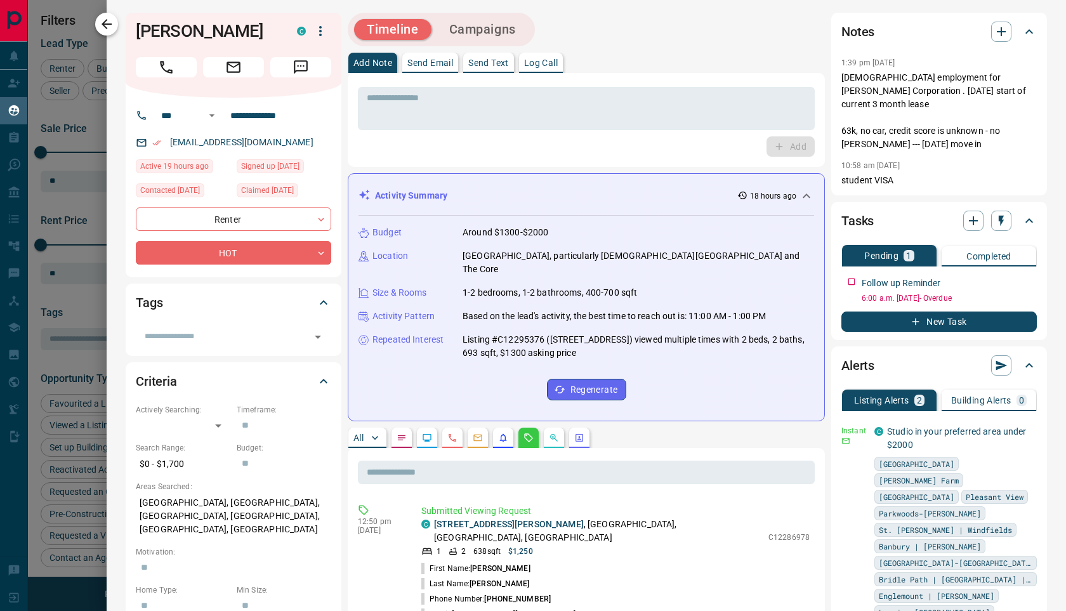
click at [110, 22] on icon "button" at bounding box center [106, 23] width 15 height 15
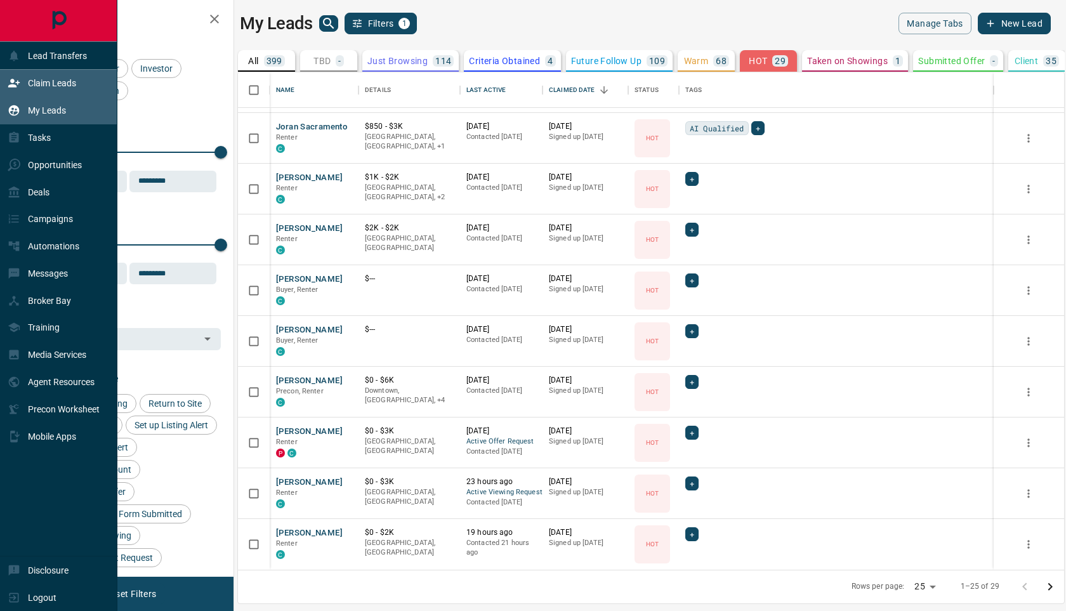
click at [56, 81] on p "Claim Leads" at bounding box center [52, 83] width 48 height 10
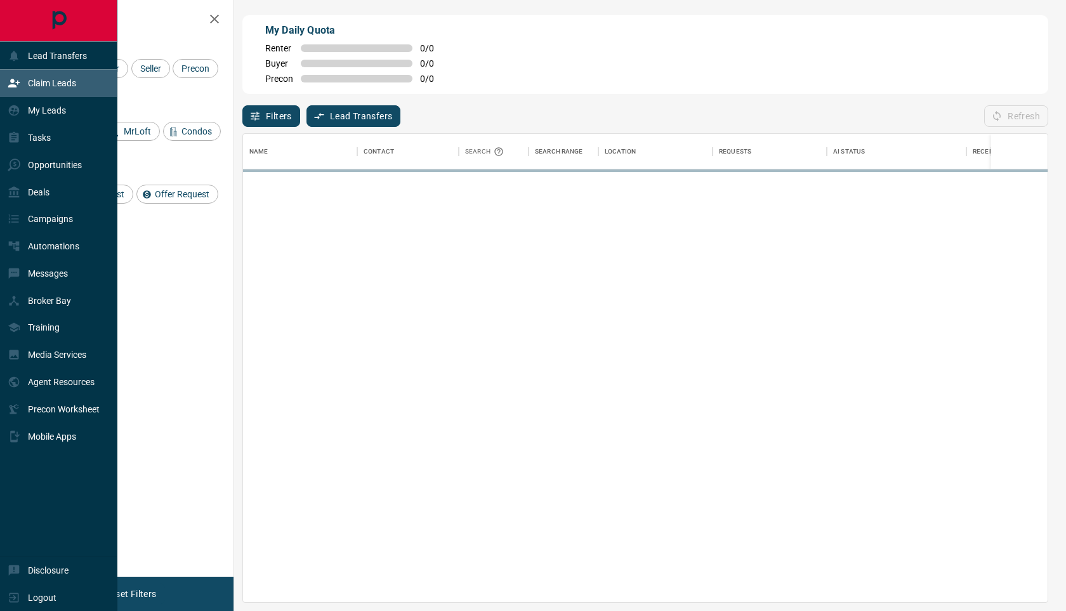
scroll to position [468, 805]
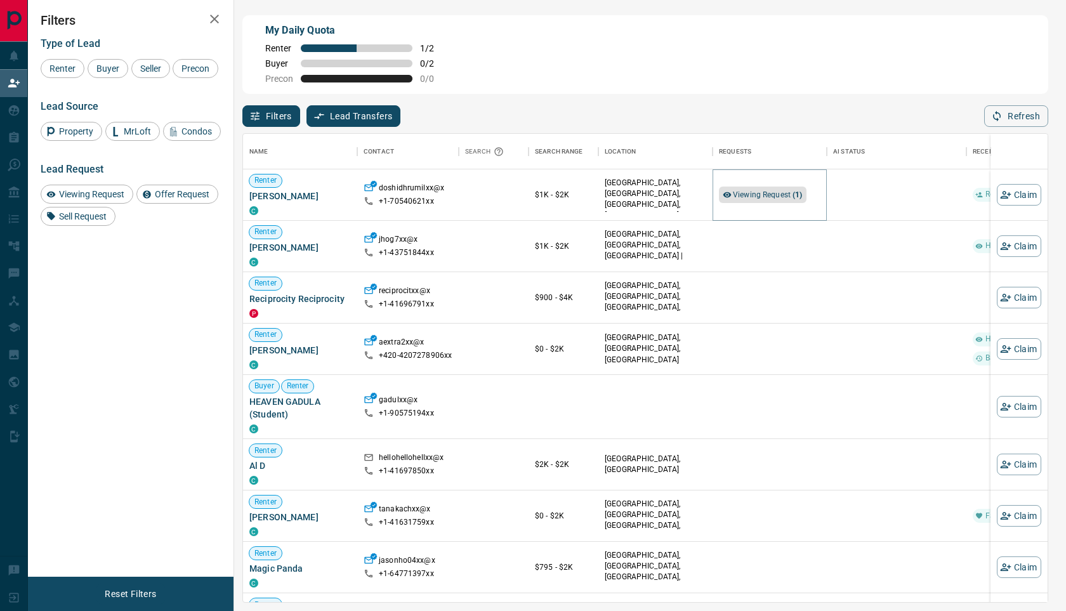
click at [774, 190] on span "Viewing Request ( 1 )" at bounding box center [768, 194] width 70 height 9
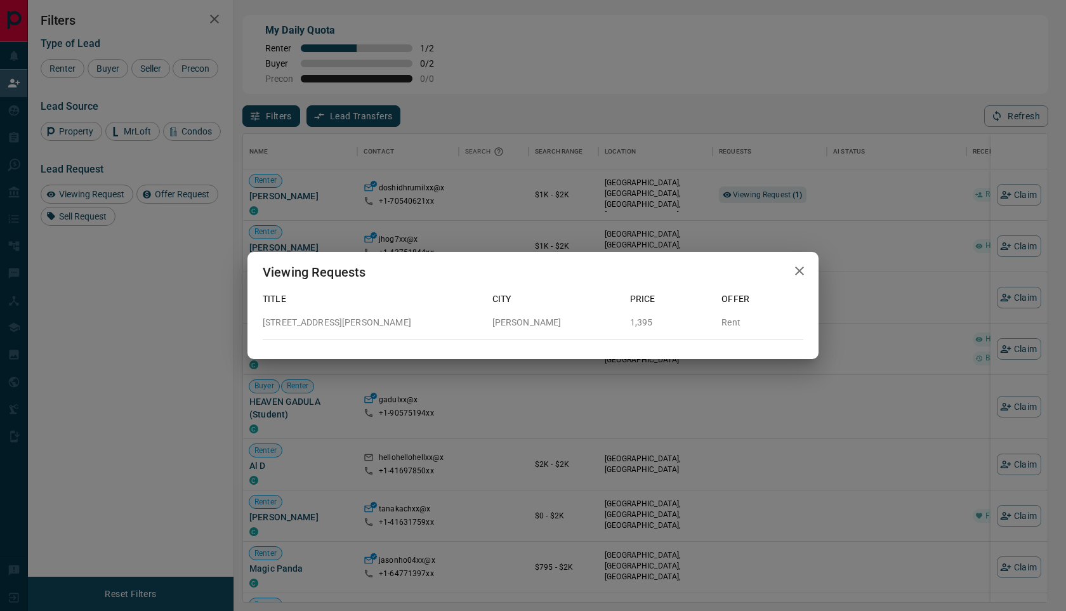
click at [732, 148] on div "Viewing Requests Title City Price Offer [STREET_ADDRESS][PERSON_NAME][PERSON_NA…" at bounding box center [533, 305] width 1066 height 611
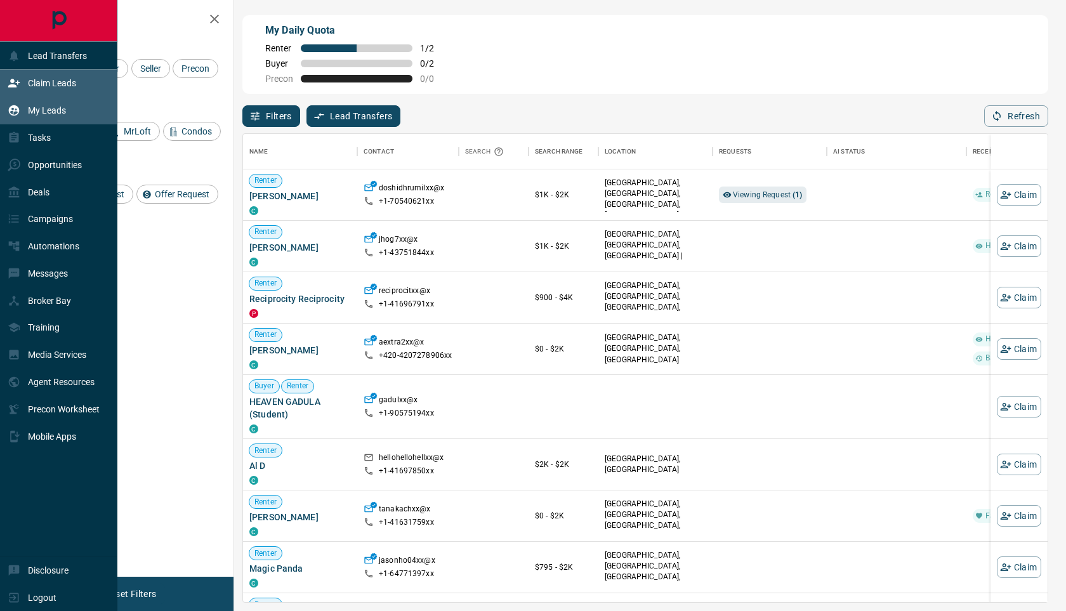
click at [5, 117] on div "My Leads" at bounding box center [58, 110] width 117 height 27
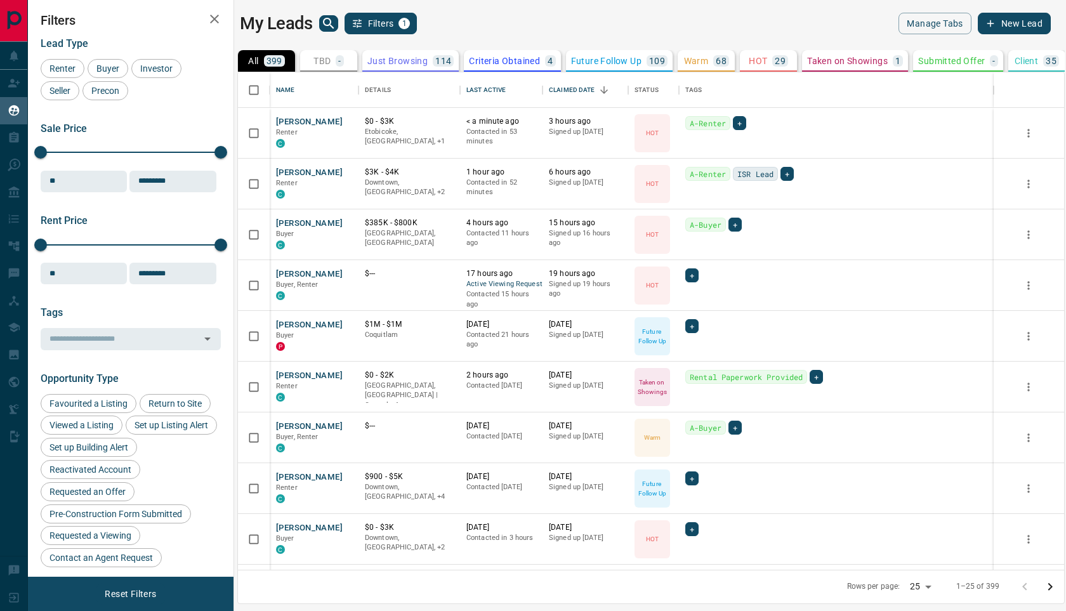
scroll to position [498, 826]
click at [776, 54] on button "HOT 29" at bounding box center [768, 61] width 57 height 22
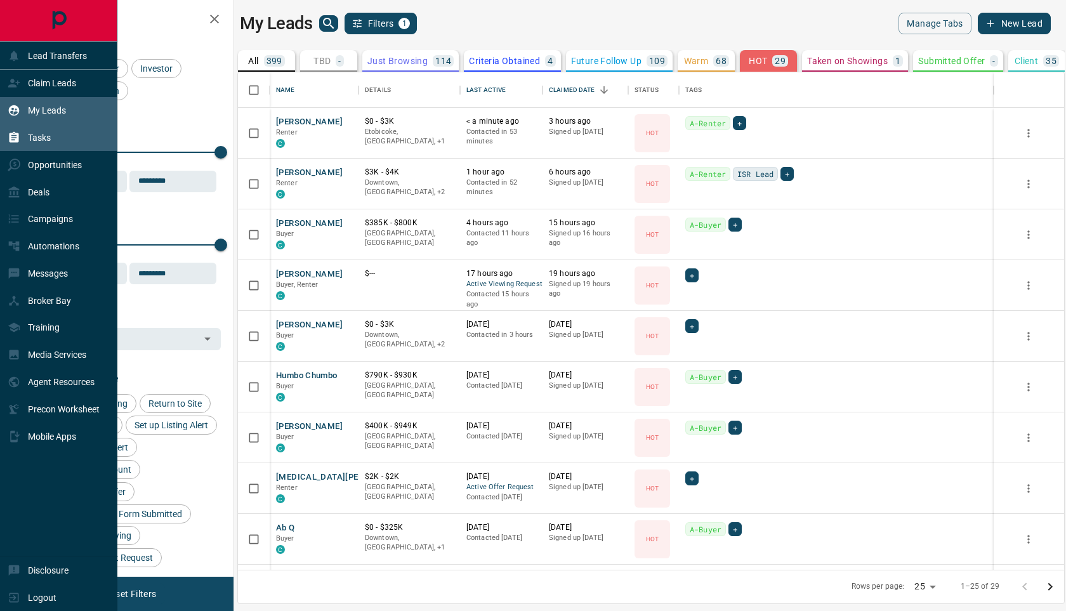
click at [38, 143] on div "Tasks" at bounding box center [29, 138] width 43 height 21
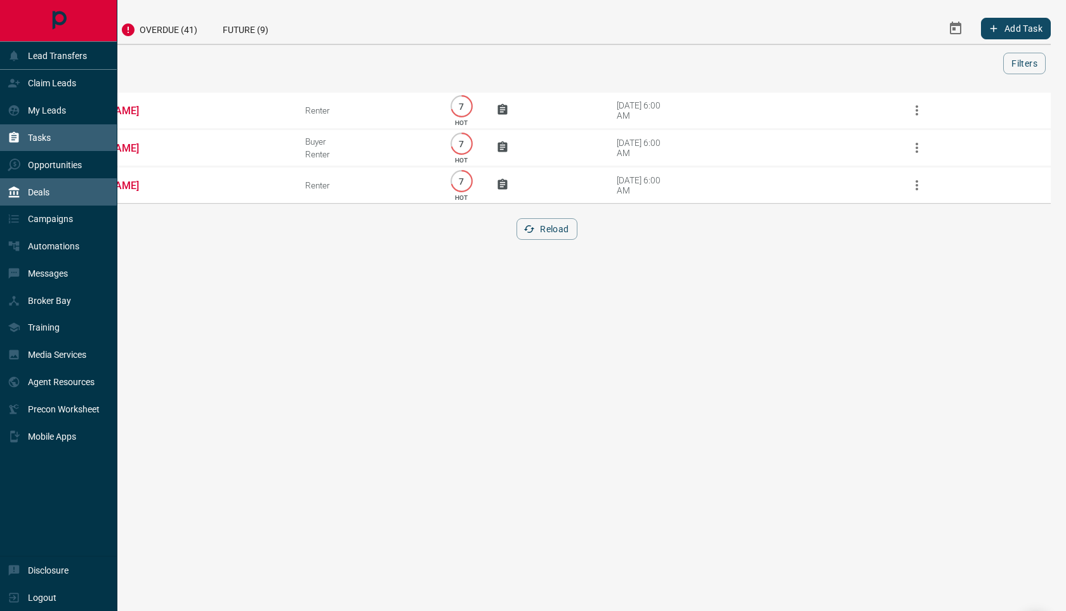
click at [63, 190] on div "Deals" at bounding box center [58, 191] width 117 height 27
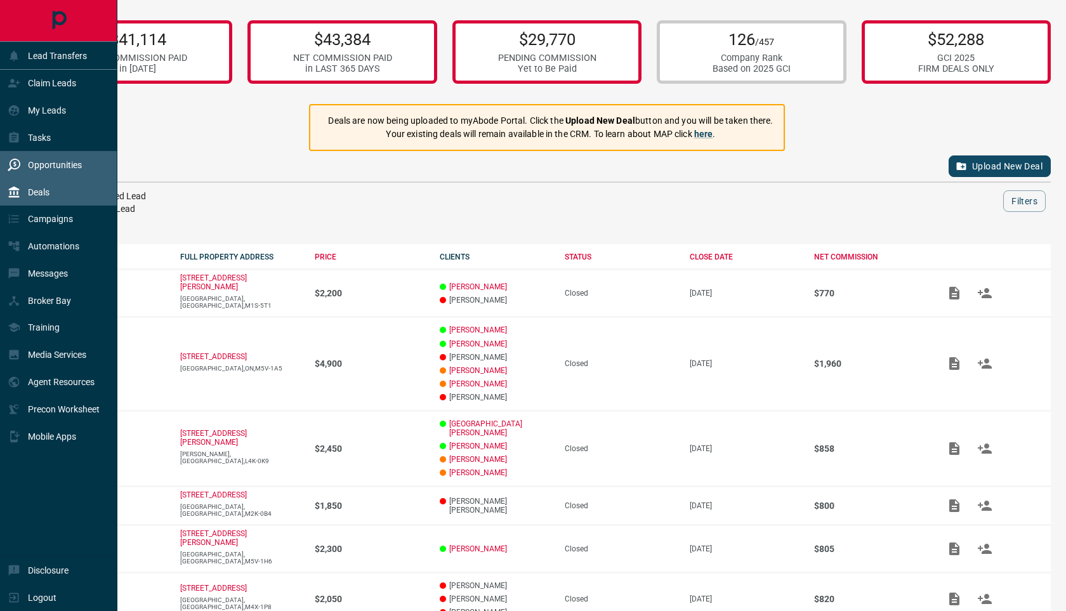
click at [62, 166] on p "Opportunities" at bounding box center [55, 165] width 54 height 10
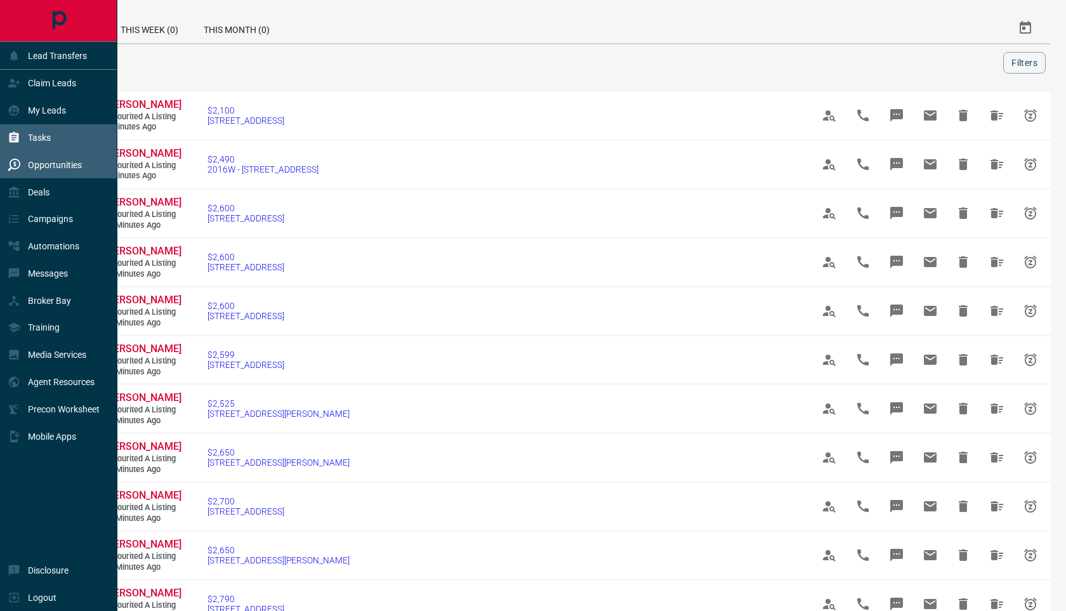
click at [20, 129] on div "Tasks" at bounding box center [29, 138] width 43 height 21
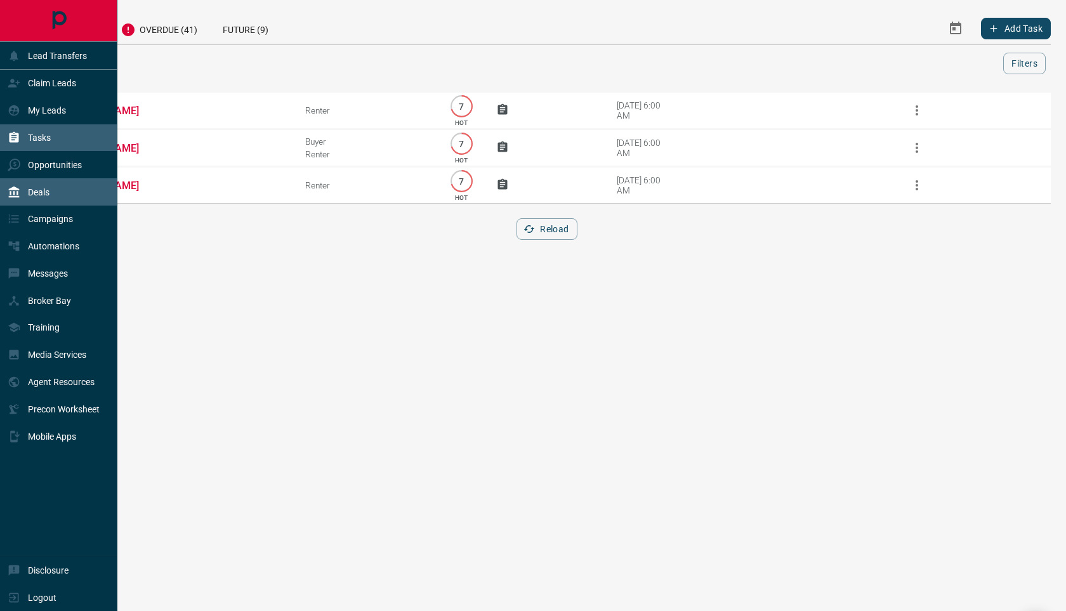
click at [36, 189] on p "Deals" at bounding box center [39, 192] width 22 height 10
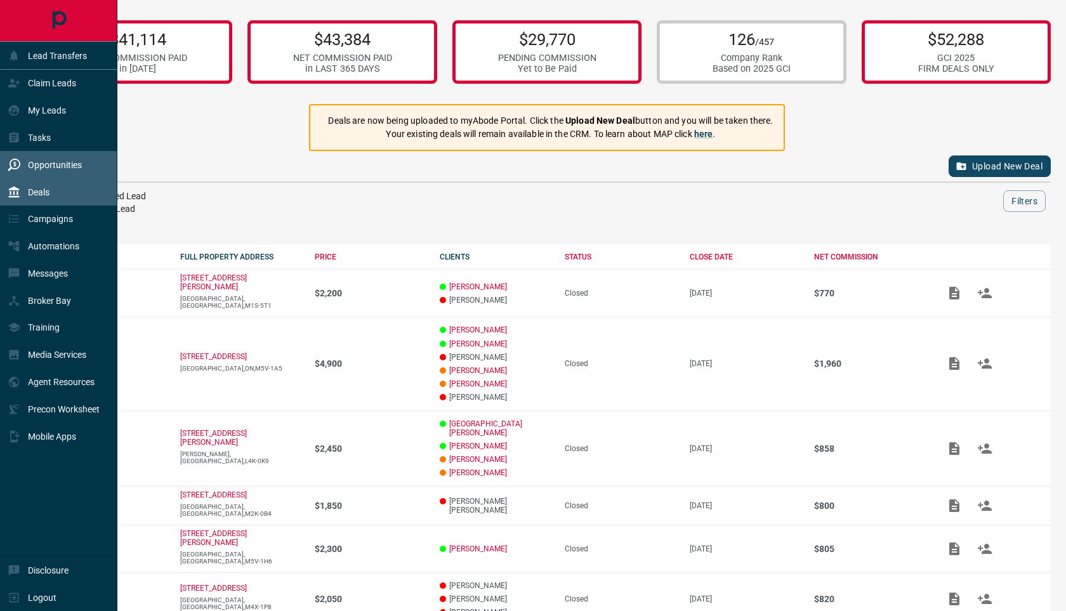
click at [63, 160] on p "Opportunities" at bounding box center [55, 165] width 54 height 10
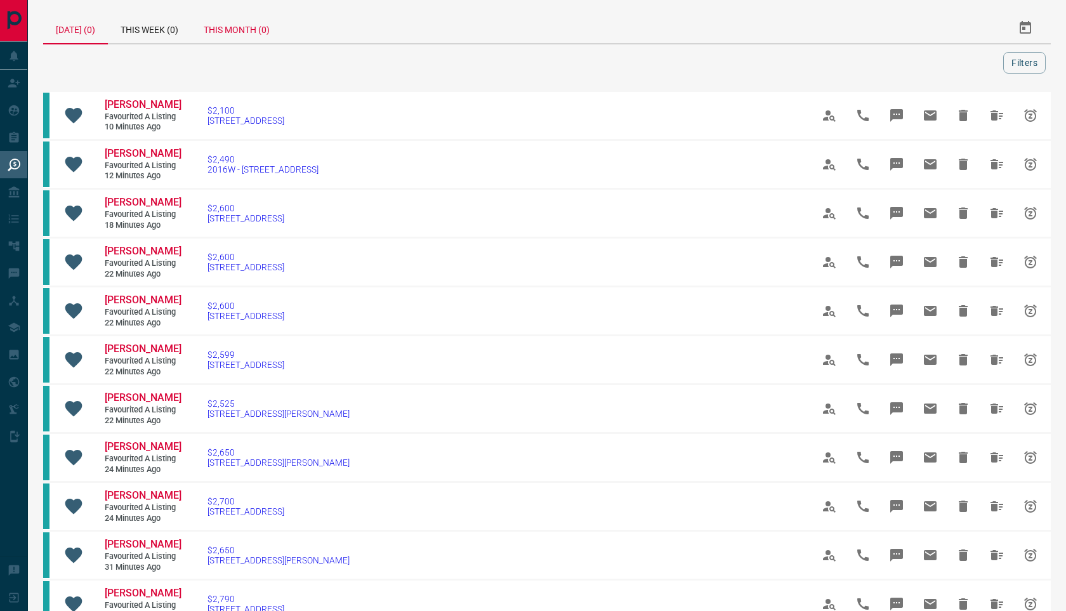
click at [246, 31] on div "This Month (0)" at bounding box center [236, 28] width 91 height 30
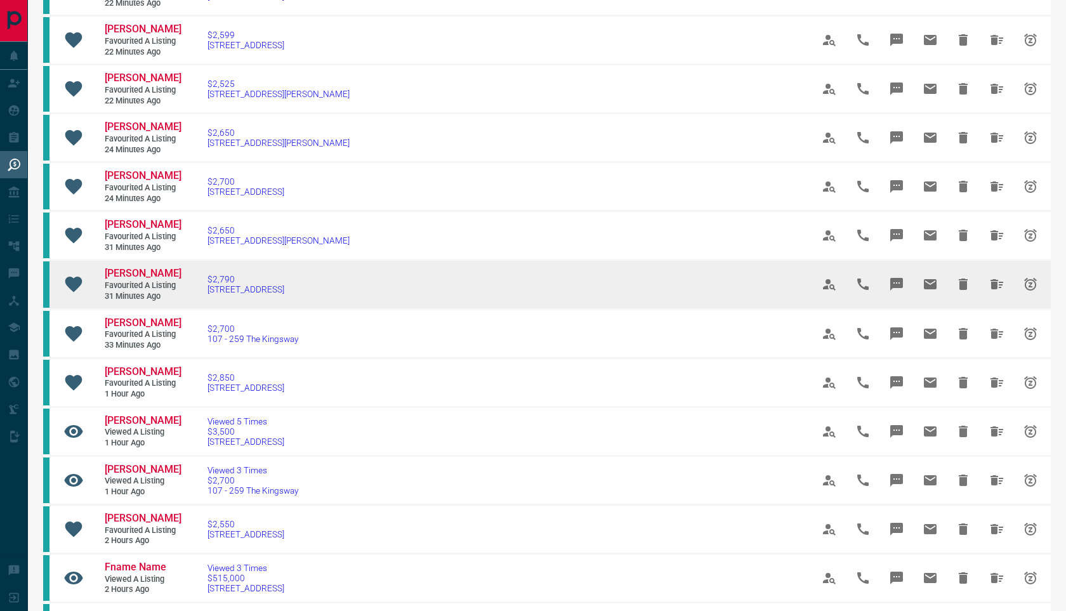
scroll to position [219, 0]
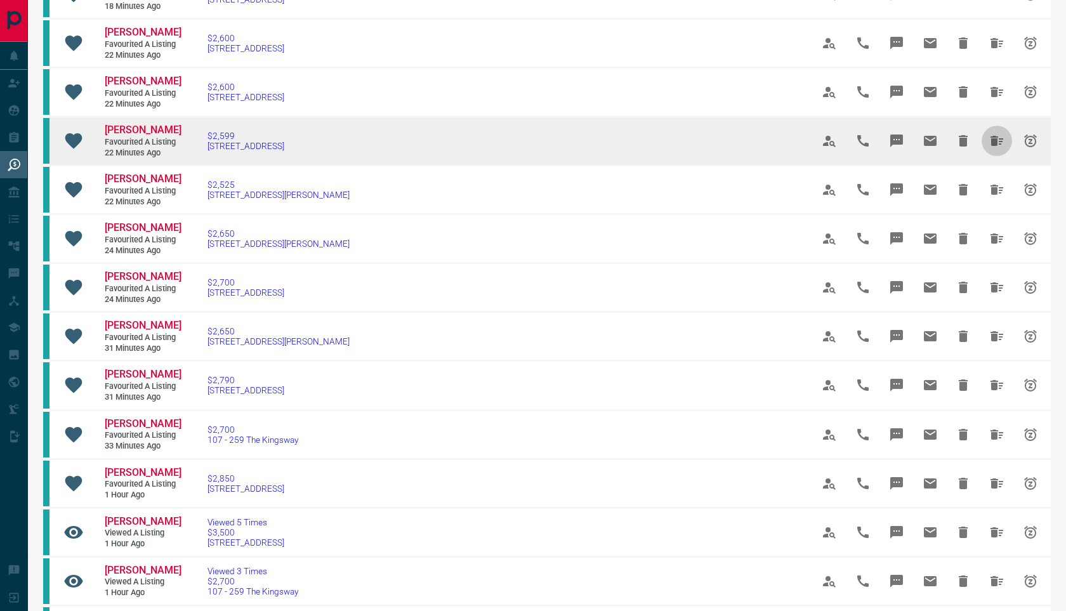
click at [994, 143] on icon "Hide All from Sayali Gaidhani" at bounding box center [997, 141] width 13 height 10
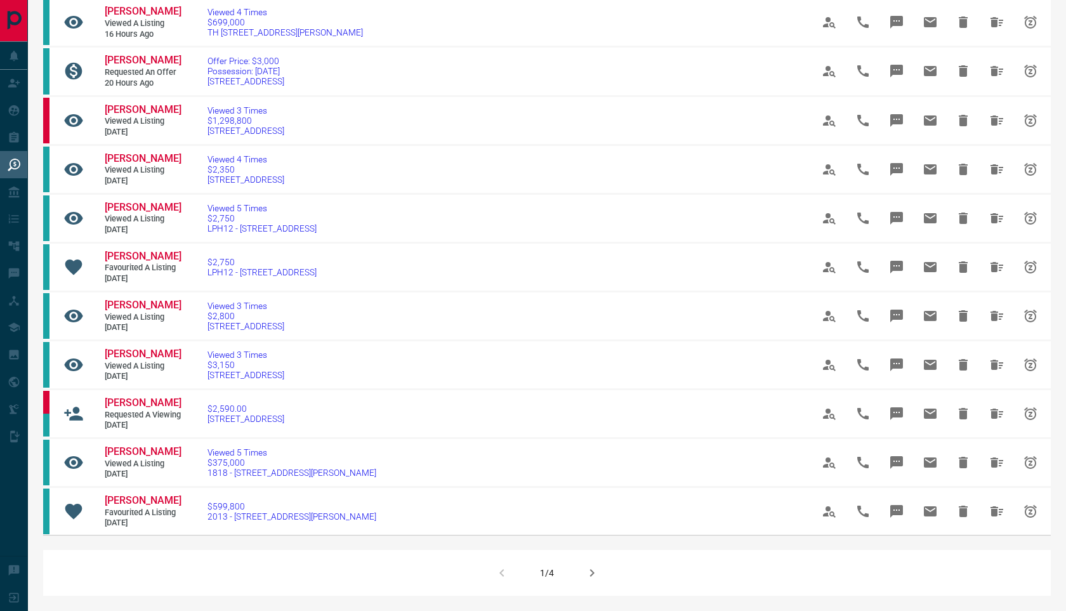
scroll to position [786, 0]
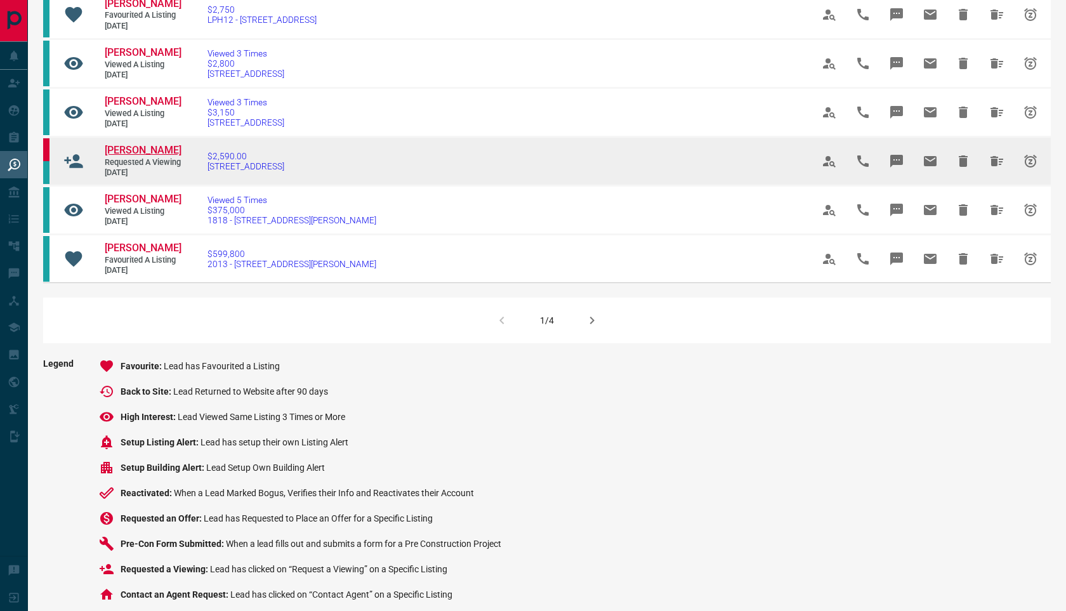
click at [126, 156] on span "[PERSON_NAME]" at bounding box center [143, 150] width 77 height 12
